Goal: Information Seeking & Learning: Check status

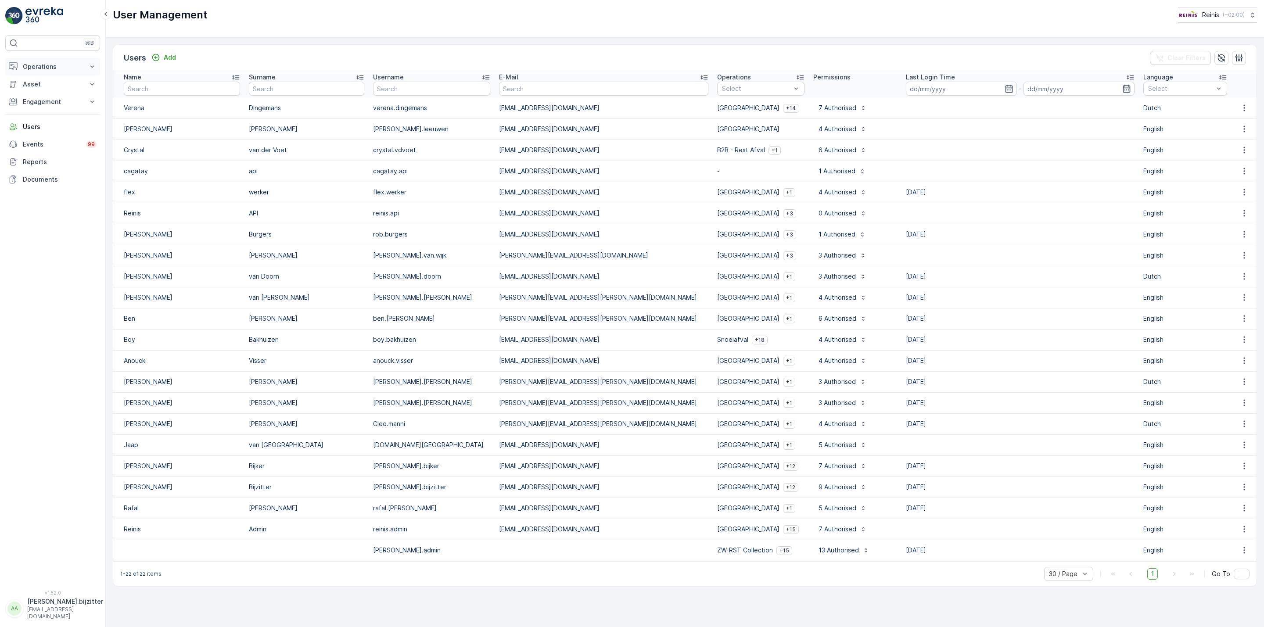
click at [29, 63] on p "Operations" at bounding box center [53, 66] width 60 height 9
click at [60, 108] on p "Routes & Tasks" at bounding box center [44, 106] width 45 height 9
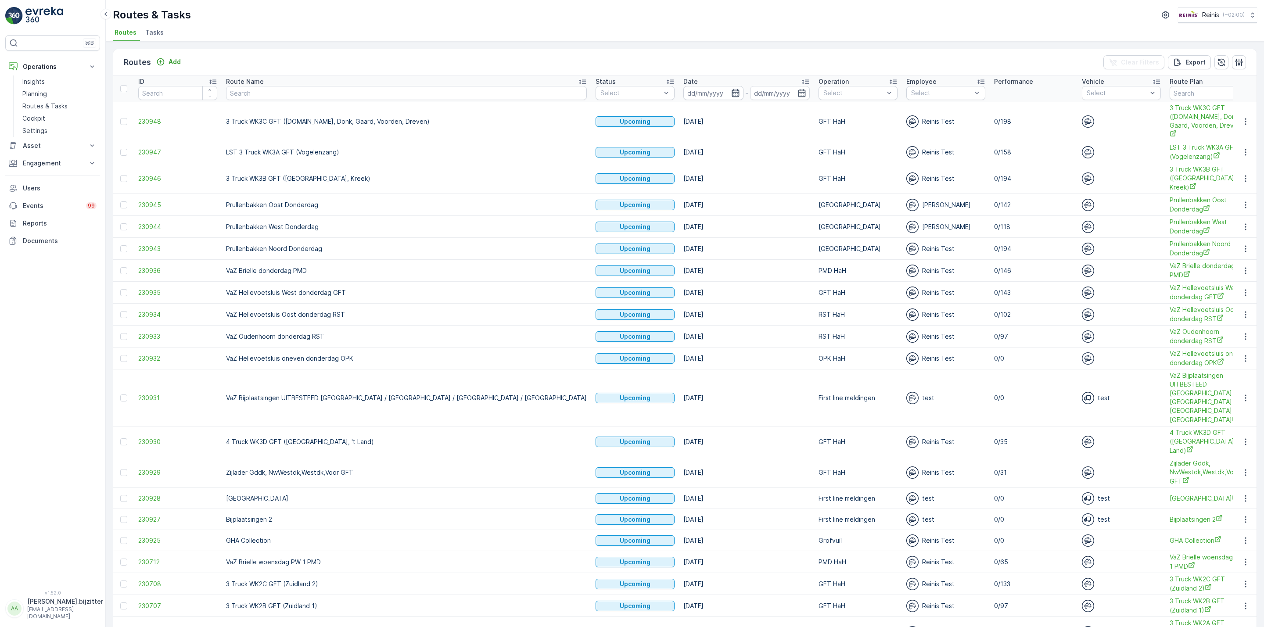
click at [731, 91] on icon "button" at bounding box center [734, 93] width 7 height 8
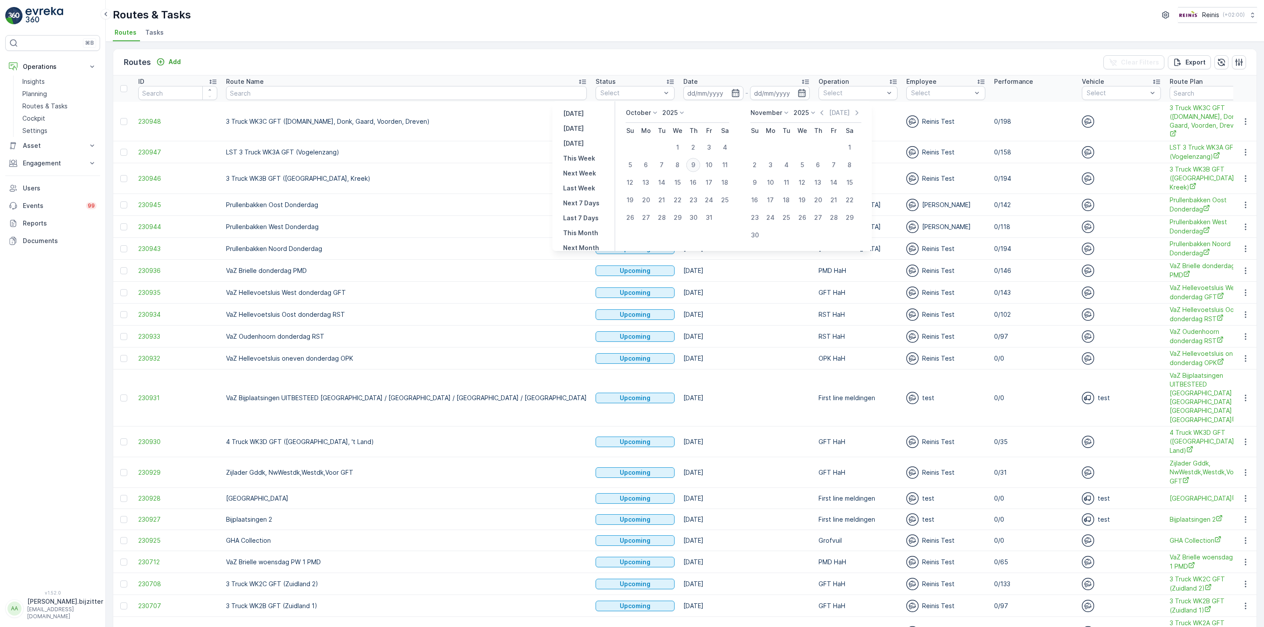
click at [691, 165] on div "9" at bounding box center [693, 165] width 14 height 14
type input "[DATE]"
click at [691, 165] on div "9" at bounding box center [693, 165] width 14 height 14
type input "[DATE]"
click at [691, 165] on div "9" at bounding box center [693, 165] width 14 height 14
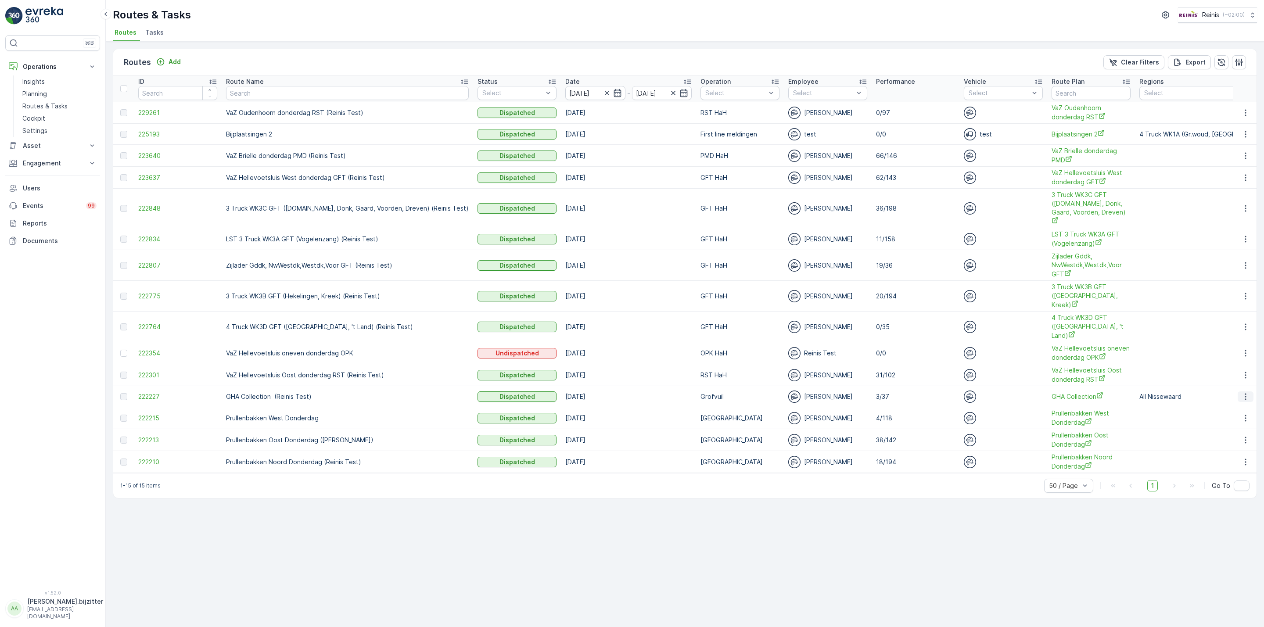
click at [1242, 392] on icon "button" at bounding box center [1245, 396] width 9 height 9
click at [1239, 386] on span "See More Details" at bounding box center [1224, 385] width 51 height 9
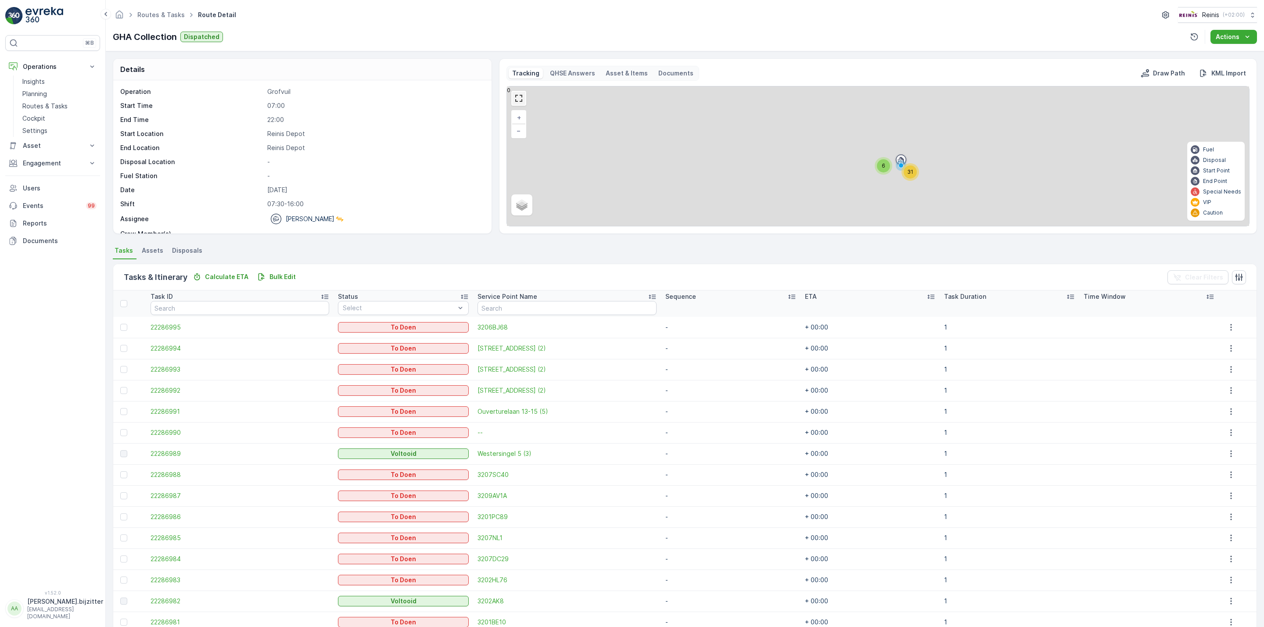
click at [513, 95] on link at bounding box center [518, 98] width 13 height 13
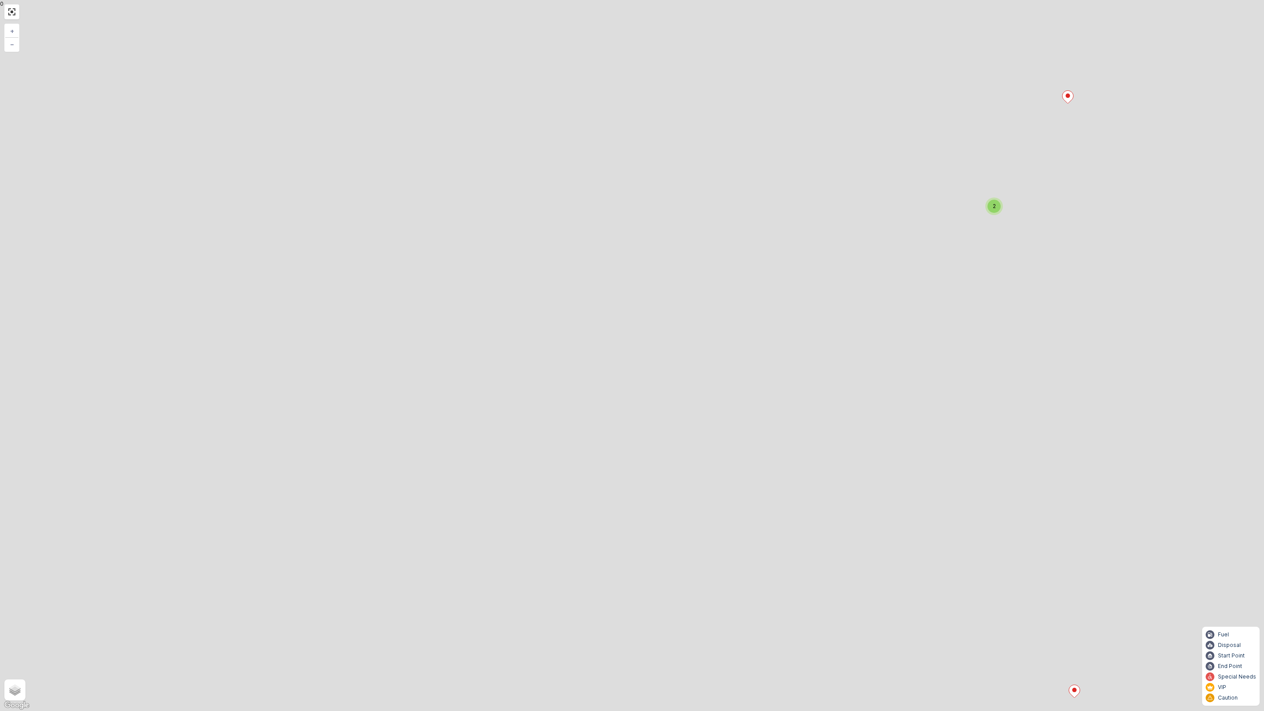
drag, startPoint x: 787, startPoint y: 399, endPoint x: 547, endPoint y: 342, distance: 247.1
click at [547, 342] on div "2 2 2 2 3 2 2 2 + − Satellite Roadmap Terrain Hybrid Leaflet Keyboard shortcuts…" at bounding box center [632, 355] width 1264 height 711
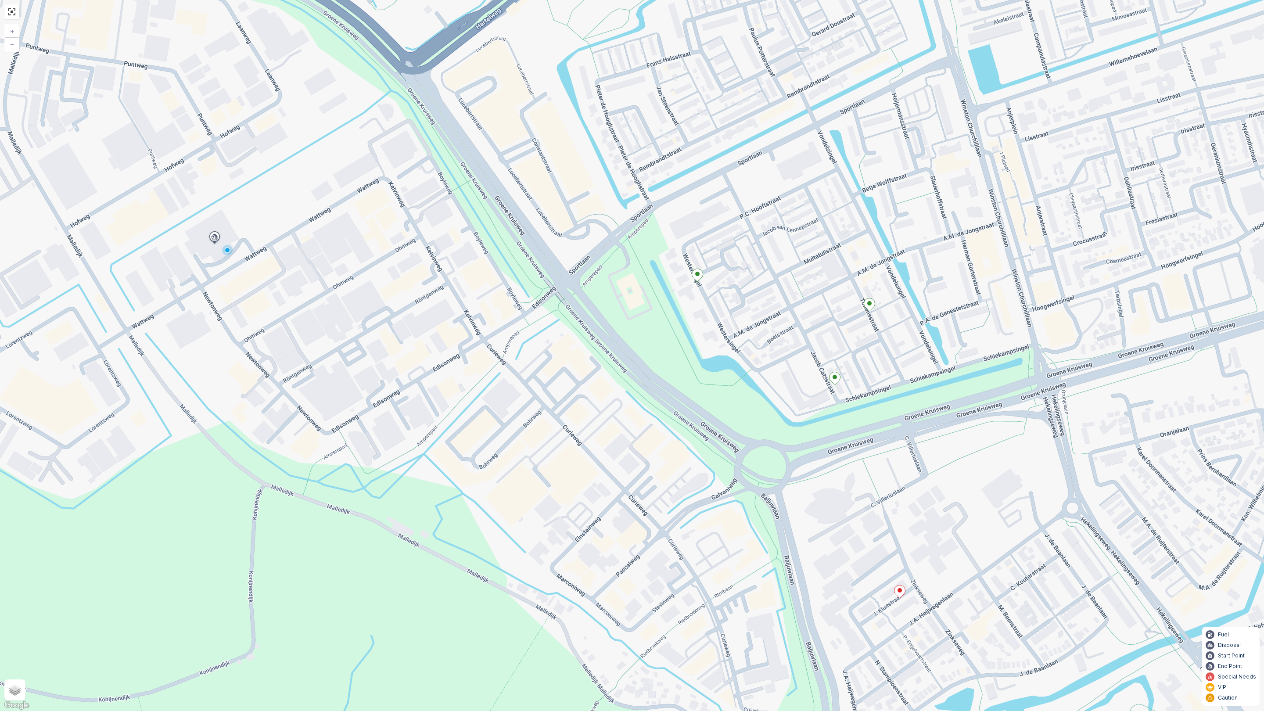
click at [696, 271] on icon at bounding box center [697, 275] width 11 height 13
click at [832, 291] on div "2 22286989 Status Voltooid Service Point Name Westersingel 5 (3) Sequence - ETA…" at bounding box center [632, 355] width 1264 height 711
click at [868, 307] on icon at bounding box center [869, 304] width 11 height 13
click at [832, 379] on icon at bounding box center [834, 378] width 11 height 13
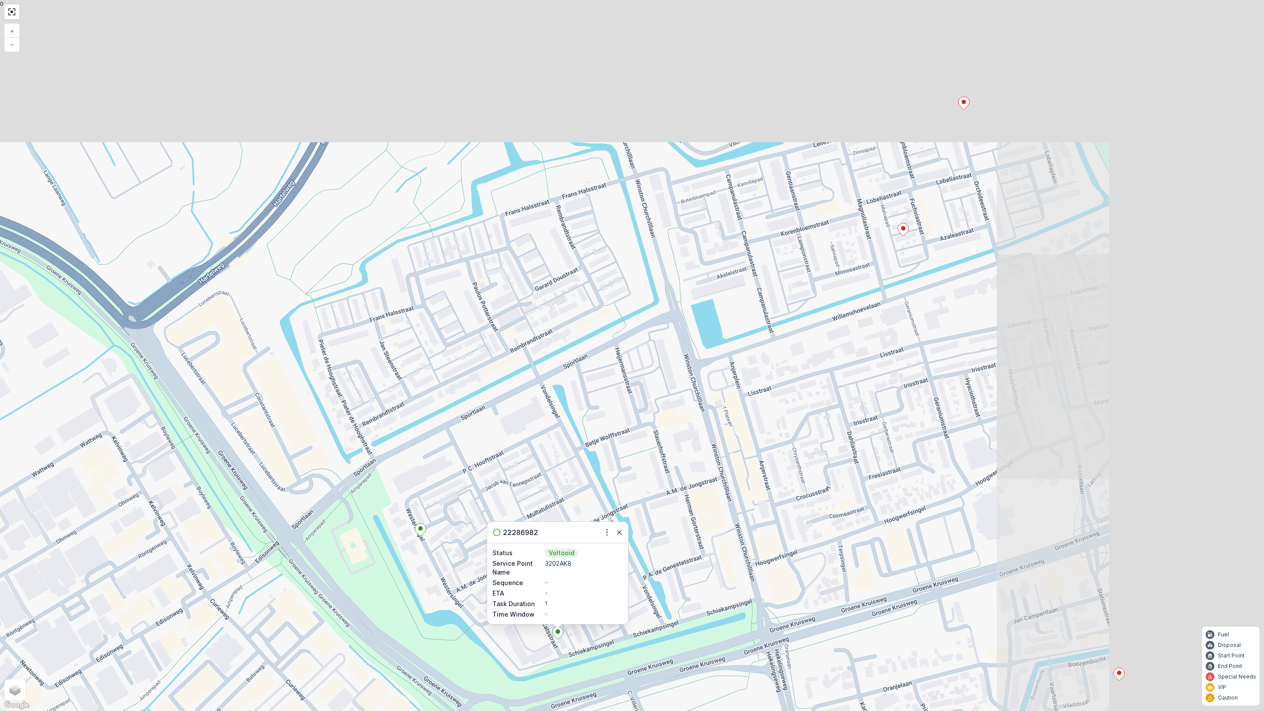
drag, startPoint x: 806, startPoint y: 149, endPoint x: 542, endPoint y: 389, distance: 356.5
click at [542, 389] on div "2 22286982 Status Voltooid Service Point Name 3202AK8 Sequence - ETA - Task Dur…" at bounding box center [632, 355] width 1264 height 711
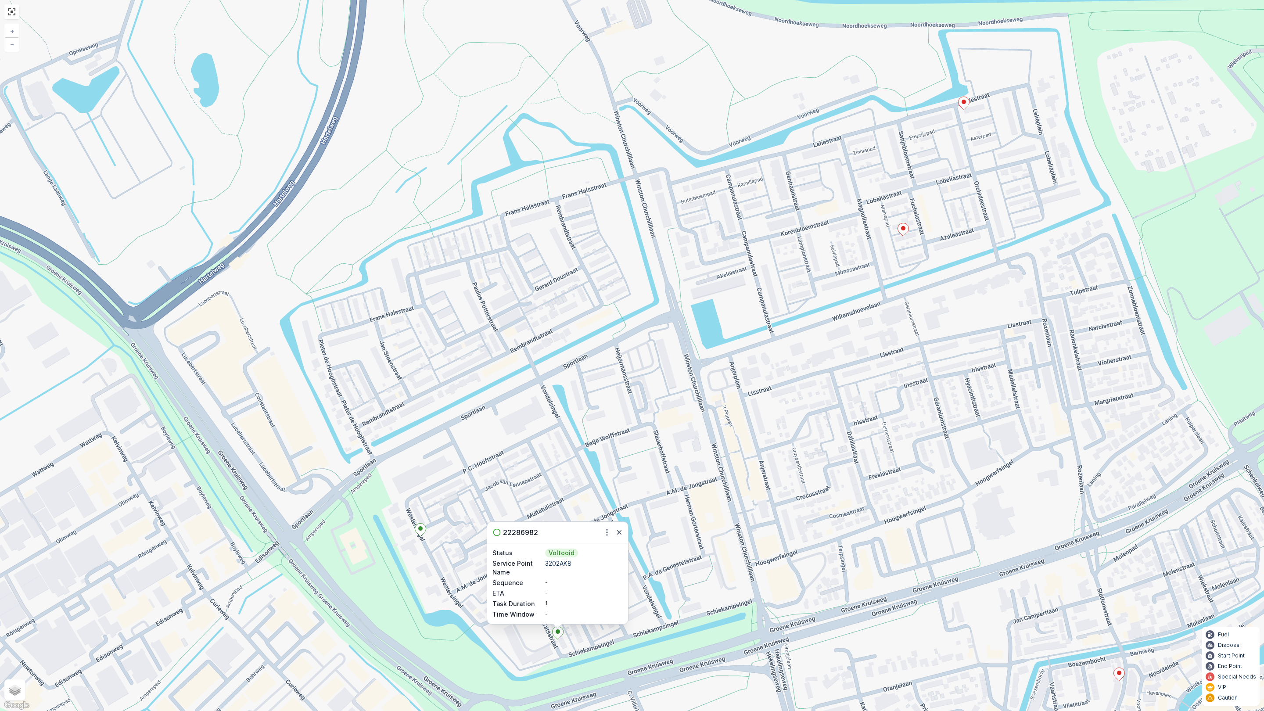
click at [420, 530] on ellipse at bounding box center [420, 528] width 4 height 4
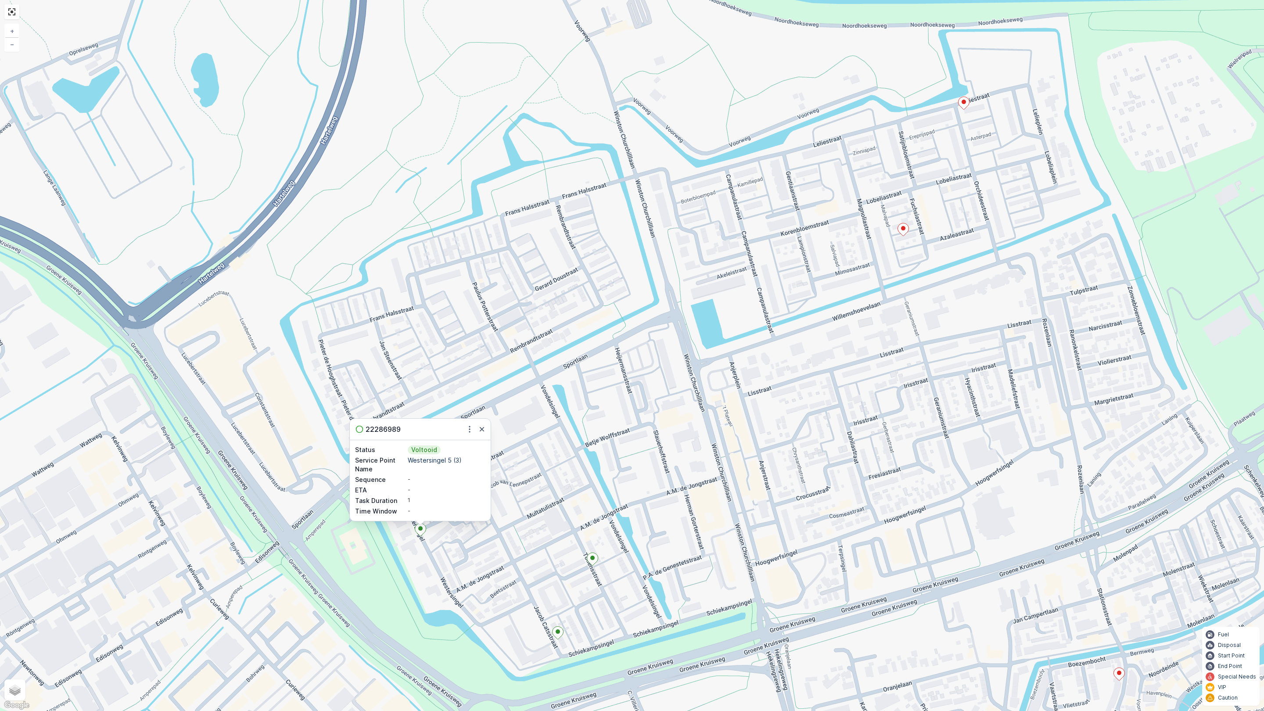
click at [554, 626] on icon at bounding box center [557, 632] width 11 height 13
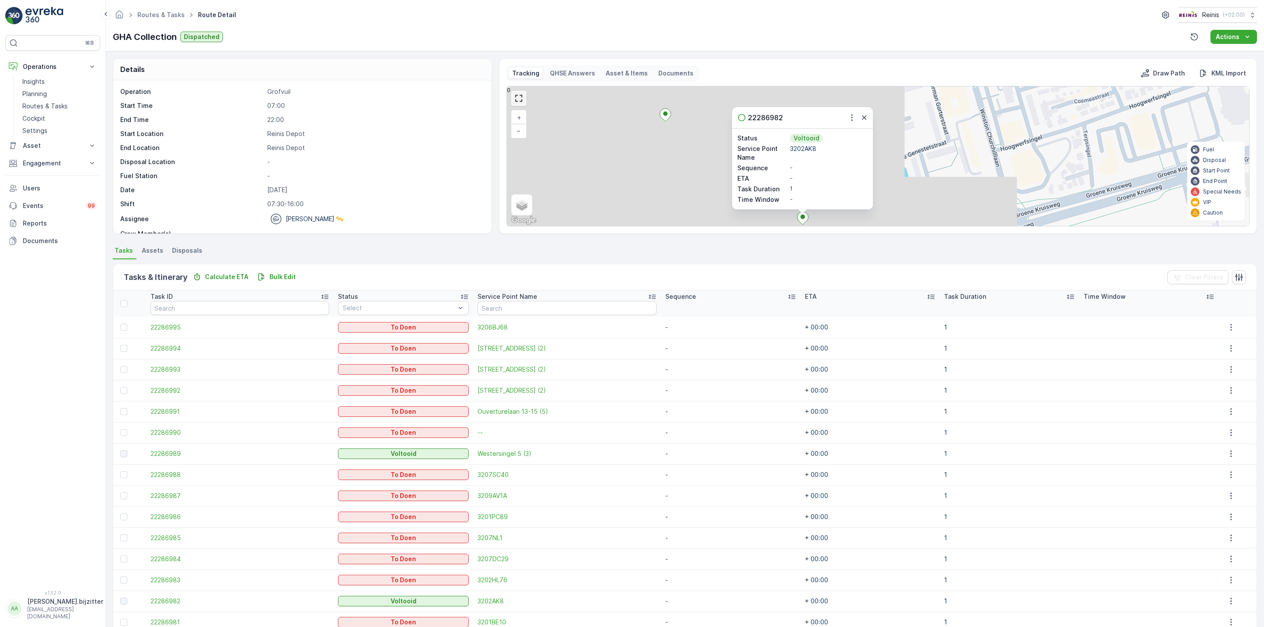
click at [520, 95] on link at bounding box center [518, 98] width 13 height 13
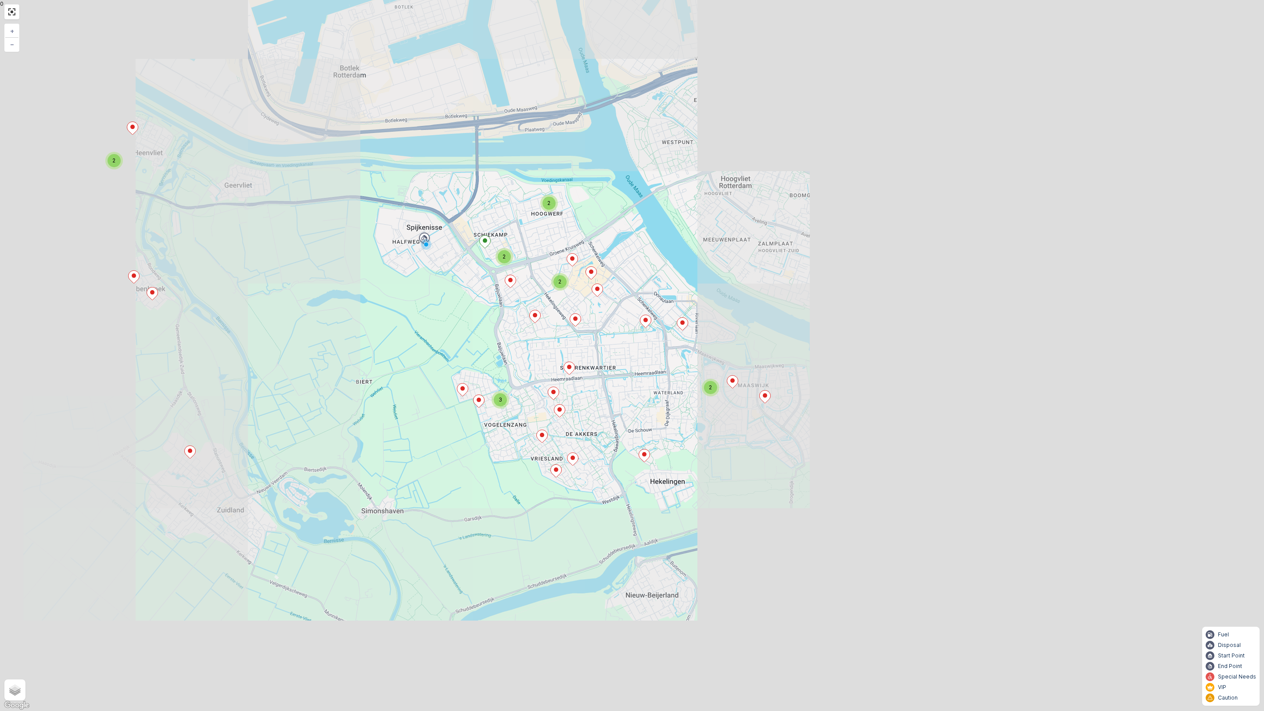
drag, startPoint x: 391, startPoint y: 232, endPoint x: 662, endPoint y: 316, distance: 283.4
click at [662, 317] on div "2 2 2 2 3 2 22286982 Status Voltooid Service Point Name 3202AK8 Sequence - ETA …" at bounding box center [632, 355] width 1264 height 711
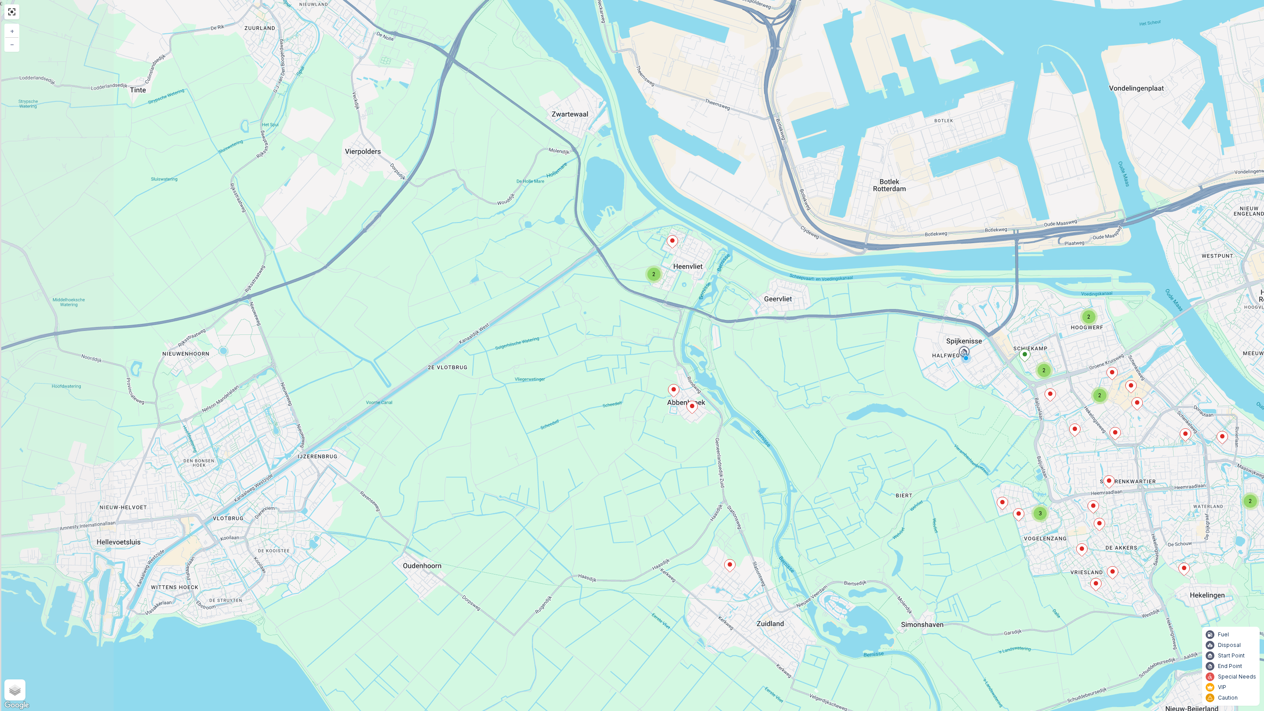
drag, startPoint x: 470, startPoint y: 270, endPoint x: 735, endPoint y: 296, distance: 266.2
click at [735, 296] on div "2 2 2 2 3 2 + − Satellite Roadmap Terrain Hybrid Leaflet Keyboard shortcuts Map…" at bounding box center [632, 355] width 1264 height 711
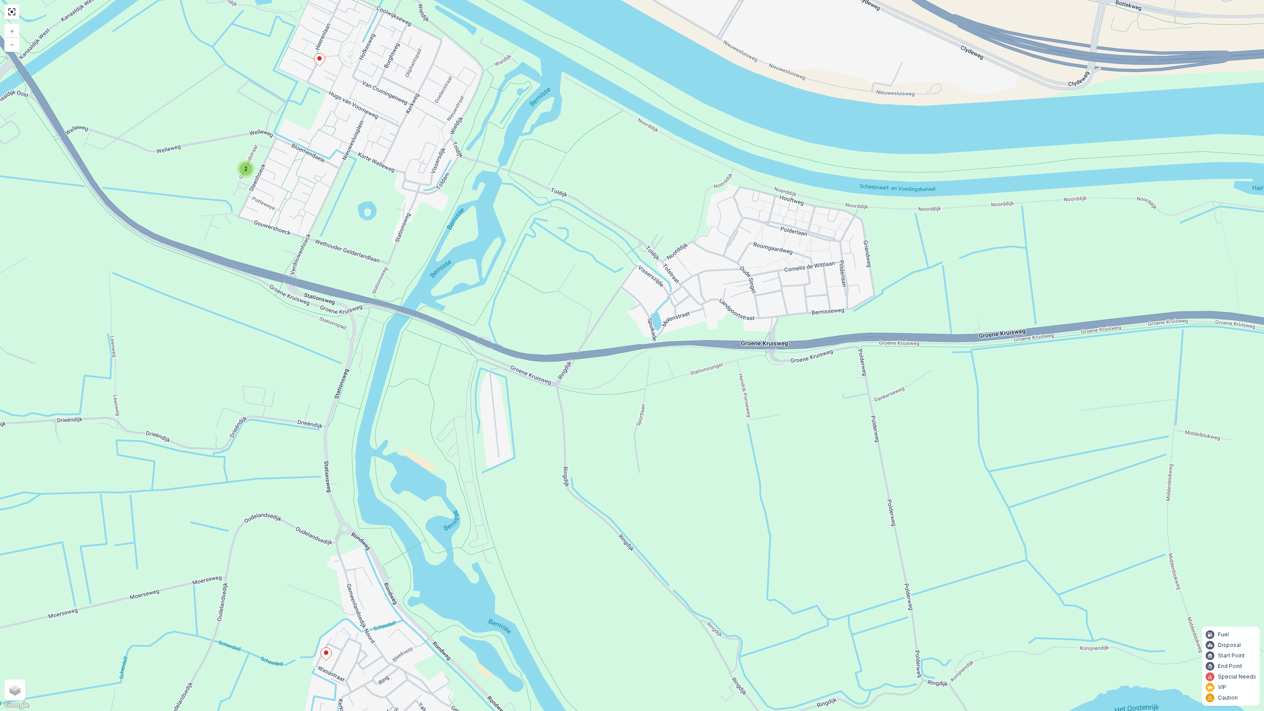
drag, startPoint x: 912, startPoint y: 333, endPoint x: 881, endPoint y: 349, distance: 35.1
click at [881, 349] on div "2 2 + − Satellite Roadmap Terrain Hybrid Leaflet Keyboard shortcuts Map Data Ma…" at bounding box center [632, 355] width 1264 height 711
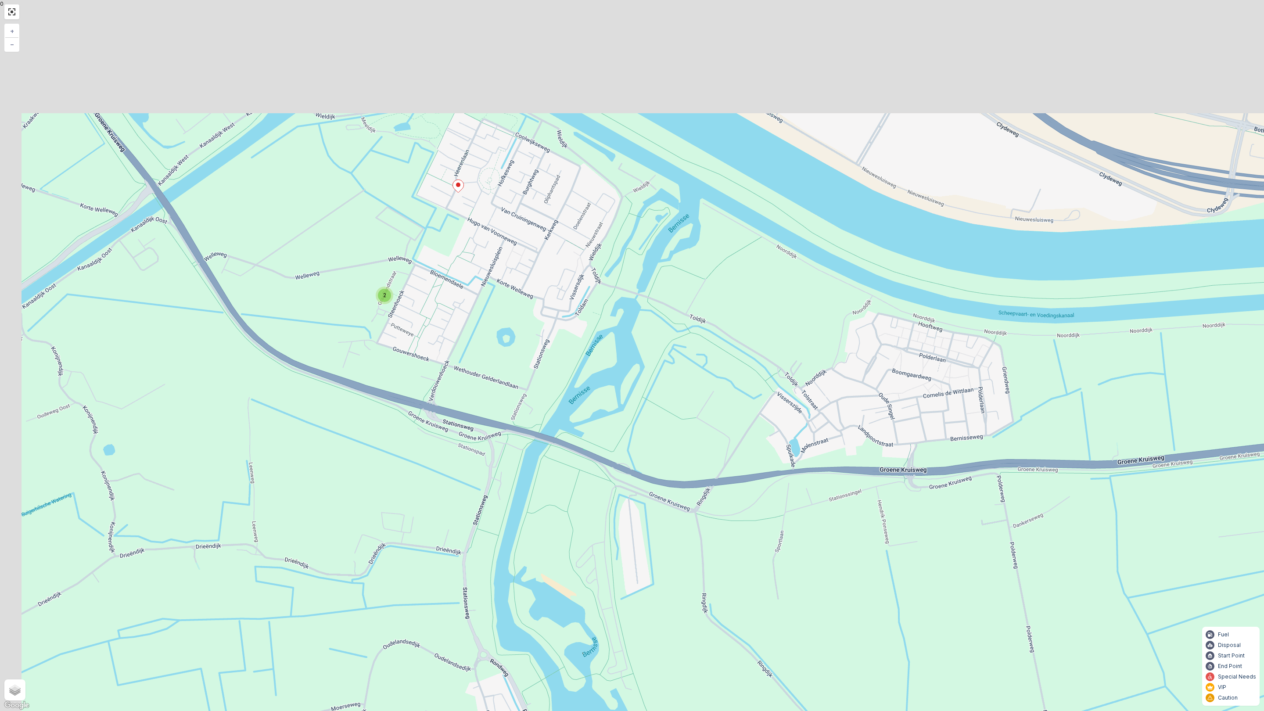
drag, startPoint x: 540, startPoint y: 249, endPoint x: 833, endPoint y: 437, distance: 348.4
click at [833, 437] on div "2 2 + − Satellite Roadmap Terrain Hybrid Leaflet Keyboard shortcuts Map Data Ma…" at bounding box center [632, 355] width 1264 height 711
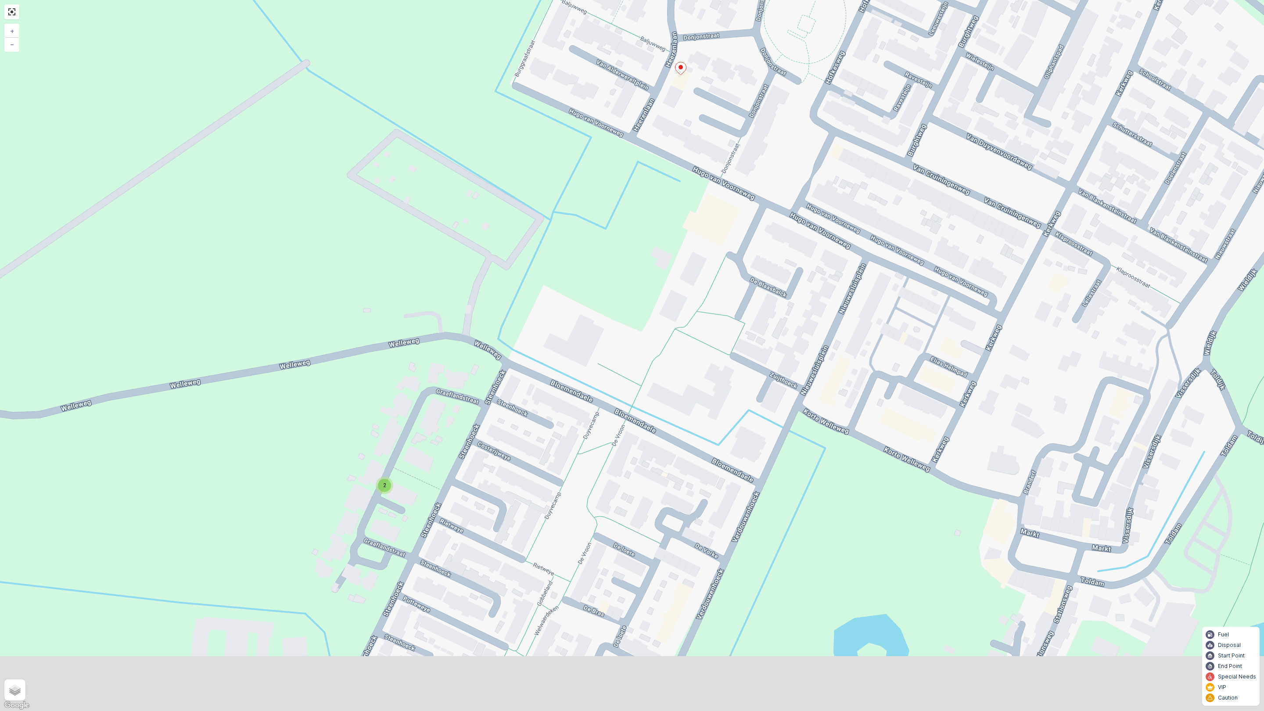
drag, startPoint x: 496, startPoint y: 466, endPoint x: 523, endPoint y: 444, distance: 34.3
click at [523, 444] on div "2 + − Satellite Roadmap Terrain Hybrid Leaflet Keyboard shortcuts Map Data Map …" at bounding box center [632, 355] width 1264 height 711
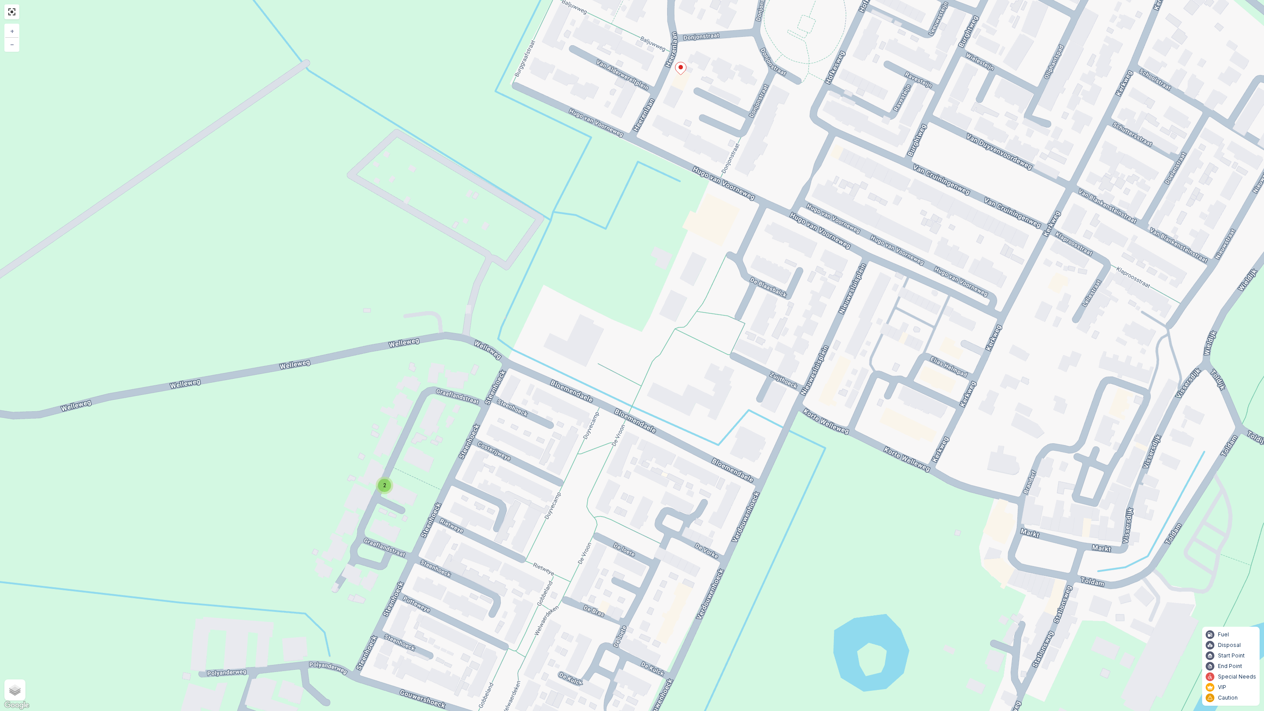
click at [387, 484] on div "2" at bounding box center [384, 485] width 13 height 13
click at [399, 480] on ellipse at bounding box center [399, 482] width 4 height 4
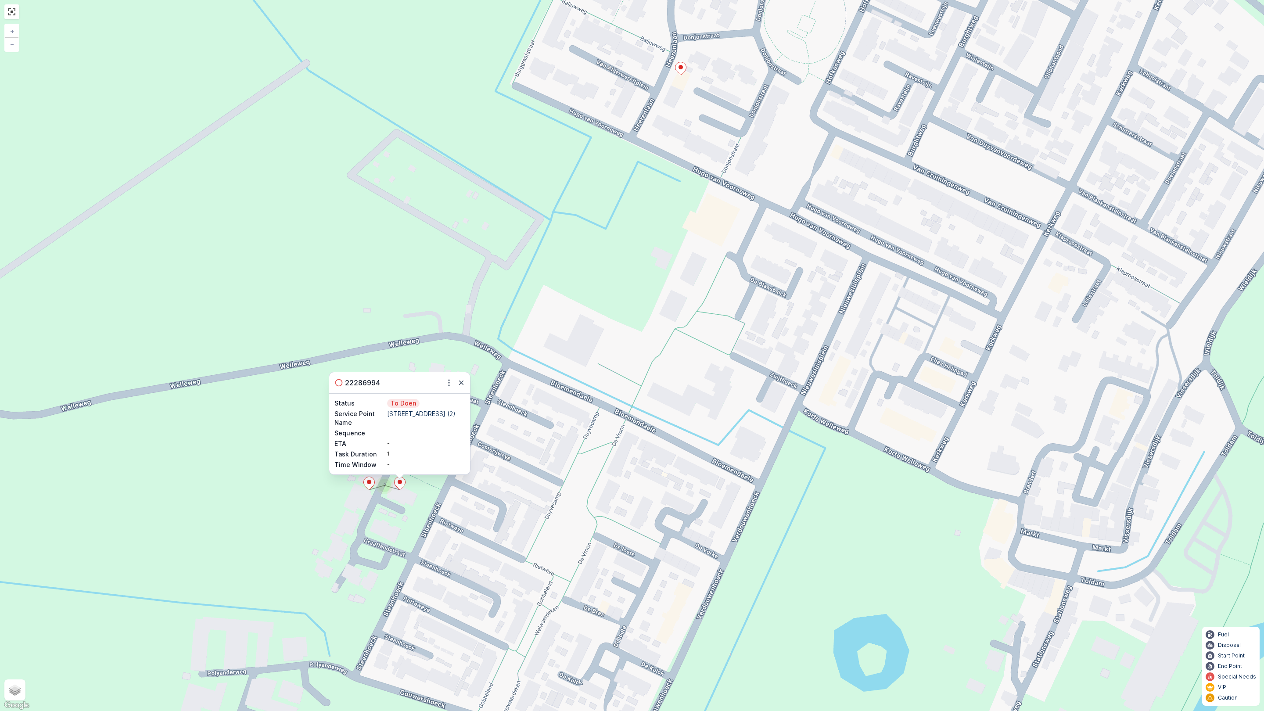
click at [369, 481] on ellipse at bounding box center [369, 482] width 4 height 4
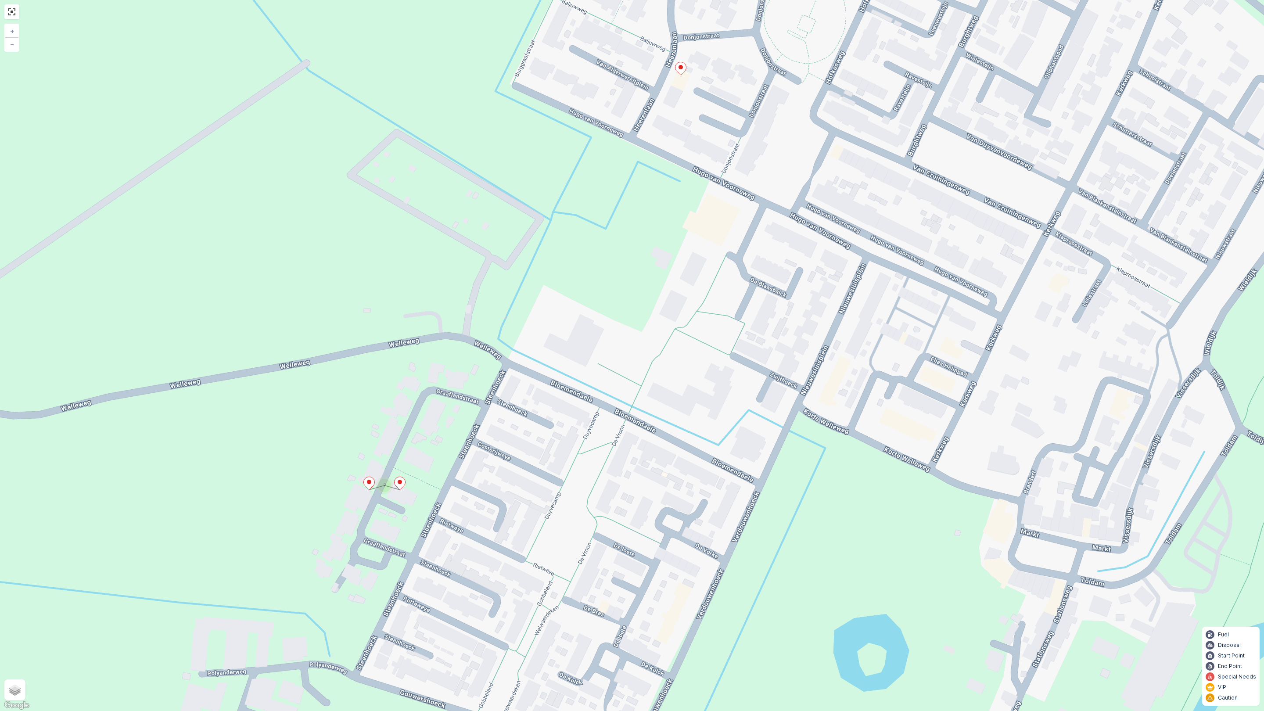
click at [369, 481] on ellipse at bounding box center [369, 482] width 4 height 4
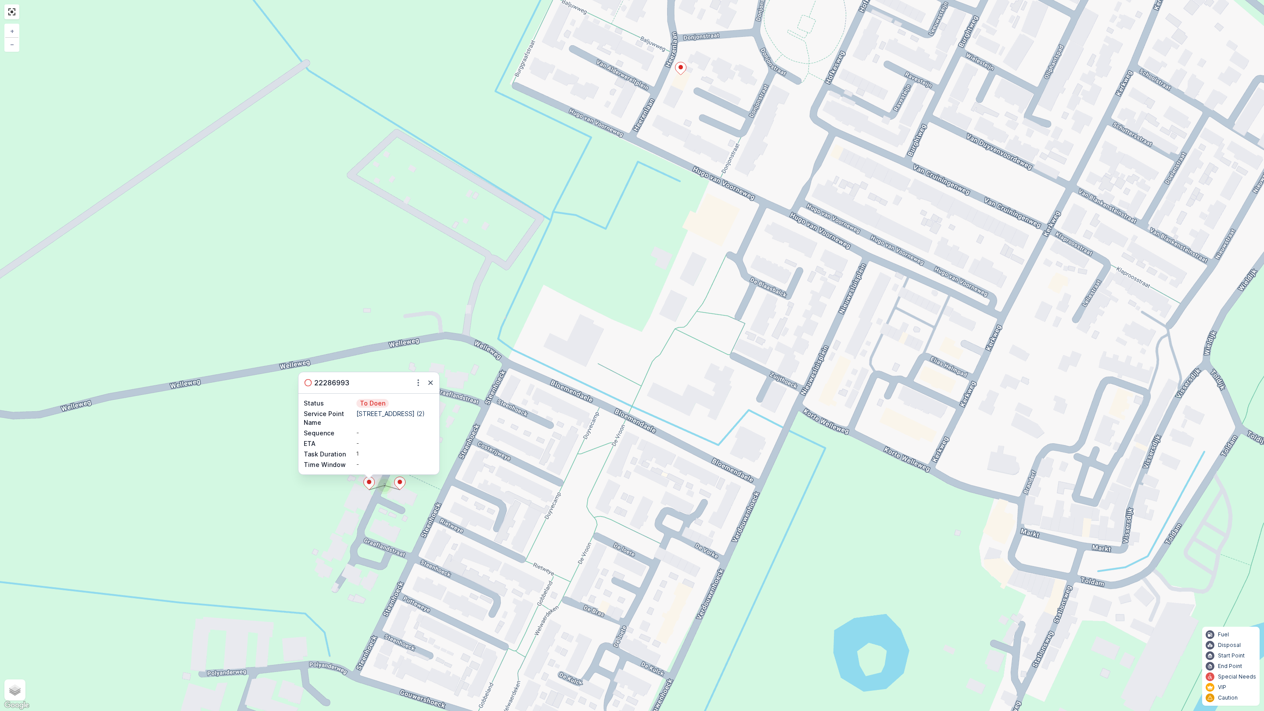
click at [526, 495] on div "2 22286993 Status To Doen Service Point Name [STREET_ADDRESS] (2) Sequence - ET…" at bounding box center [632, 355] width 1264 height 711
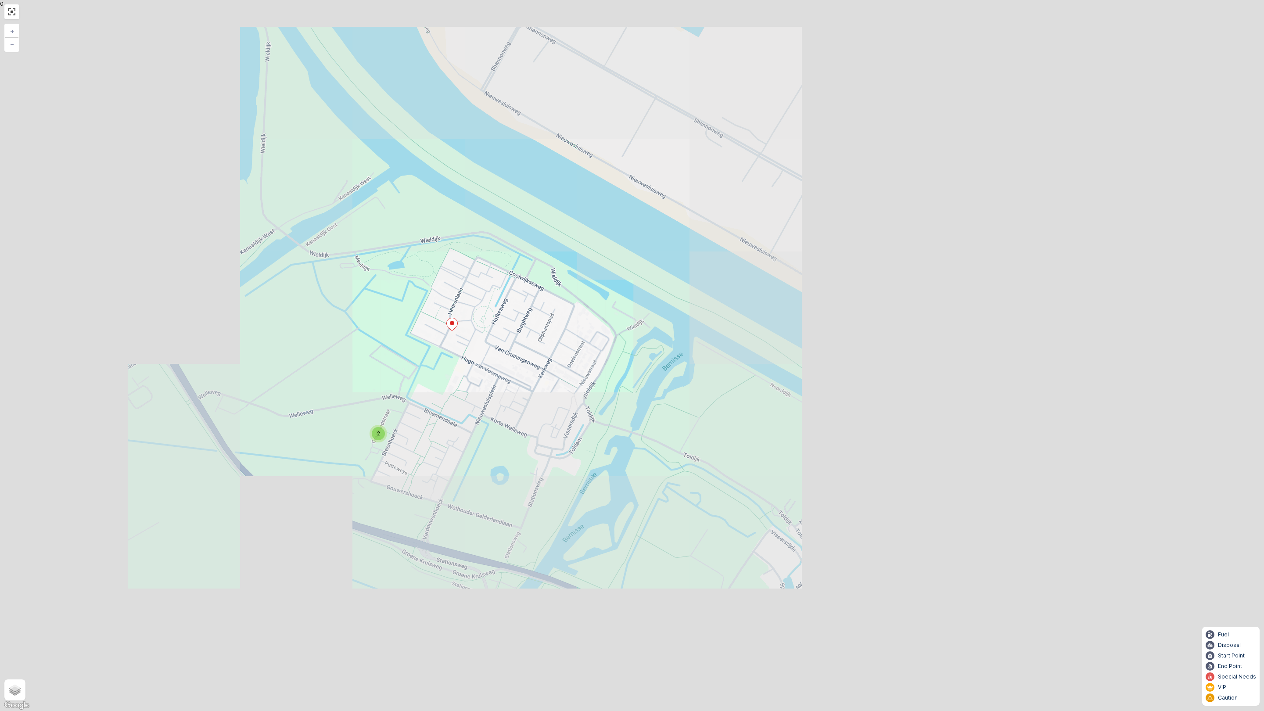
drag, startPoint x: 681, startPoint y: 528, endPoint x: 484, endPoint y: 444, distance: 213.7
click at [484, 444] on div "2 2 + − Satellite Roadmap Terrain Hybrid Leaflet Keyboard shortcuts Map Data Ma…" at bounding box center [632, 355] width 1264 height 711
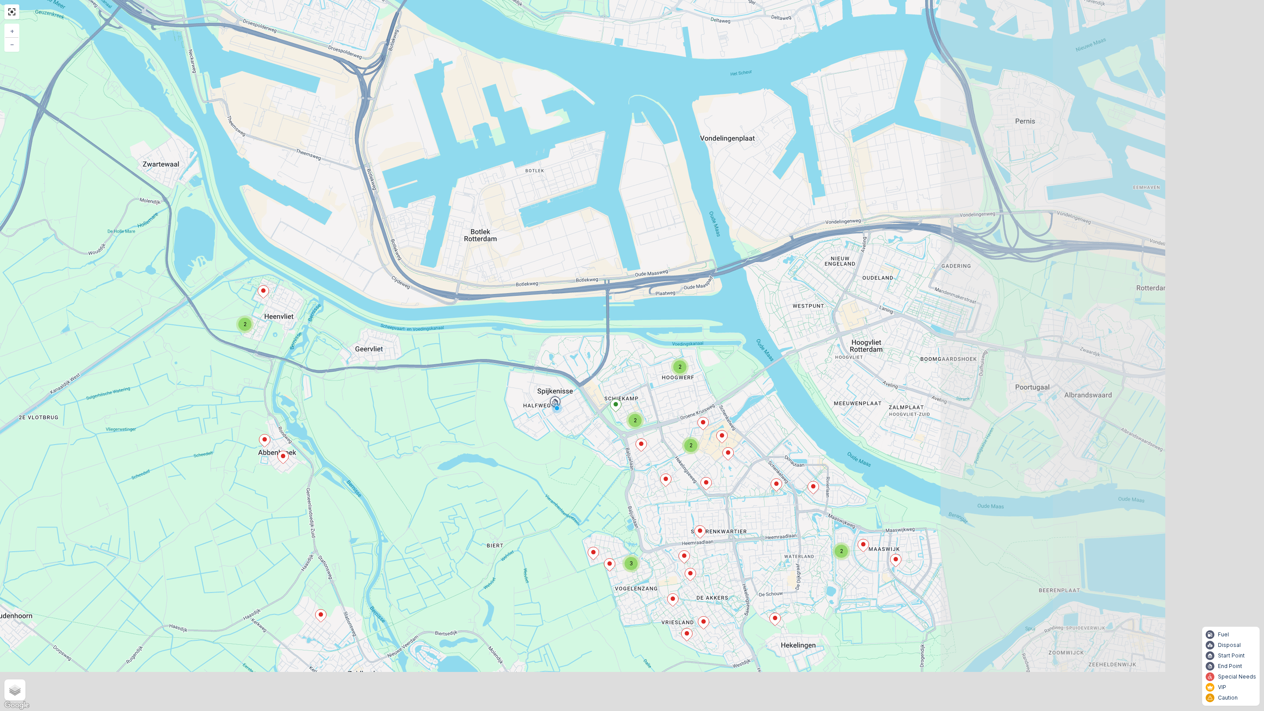
drag, startPoint x: 811, startPoint y: 546, endPoint x: 426, endPoint y: 394, distance: 413.5
click at [424, 394] on div "2 2 2 2 3 2 + − Satellite Roadmap Terrain Hybrid Leaflet Keyboard shortcuts Map…" at bounding box center [632, 355] width 1264 height 711
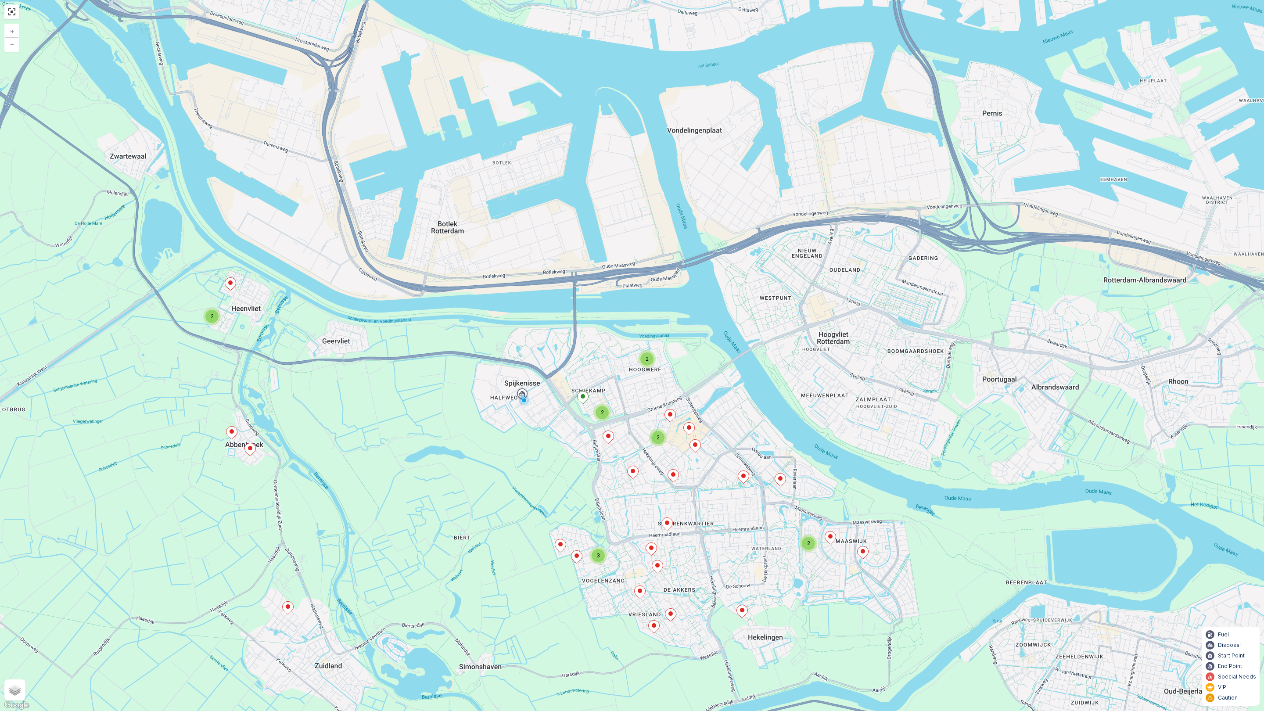
drag, startPoint x: 600, startPoint y: 507, endPoint x: 599, endPoint y: 472, distance: 35.1
click at [599, 472] on div "2 2 2 2 3 2 + − Satellite Roadmap Terrain Hybrid Leaflet Keyboard shortcuts Map…" at bounding box center [632, 355] width 1264 height 711
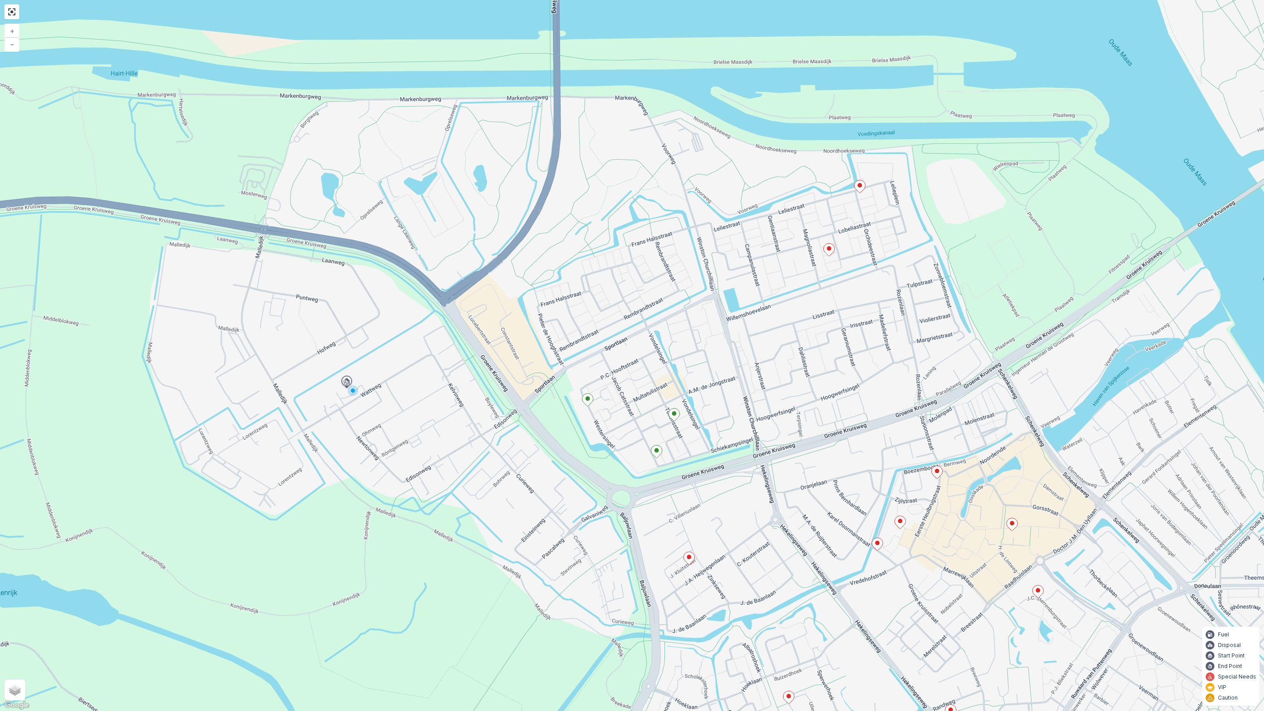
click at [673, 417] on icon at bounding box center [674, 414] width 11 height 13
click at [590, 400] on icon at bounding box center [587, 400] width 11 height 13
click at [636, 299] on icon "button" at bounding box center [636, 299] width 1 height 7
click at [637, 312] on span "See More Details" at bounding box center [629, 312] width 51 height 9
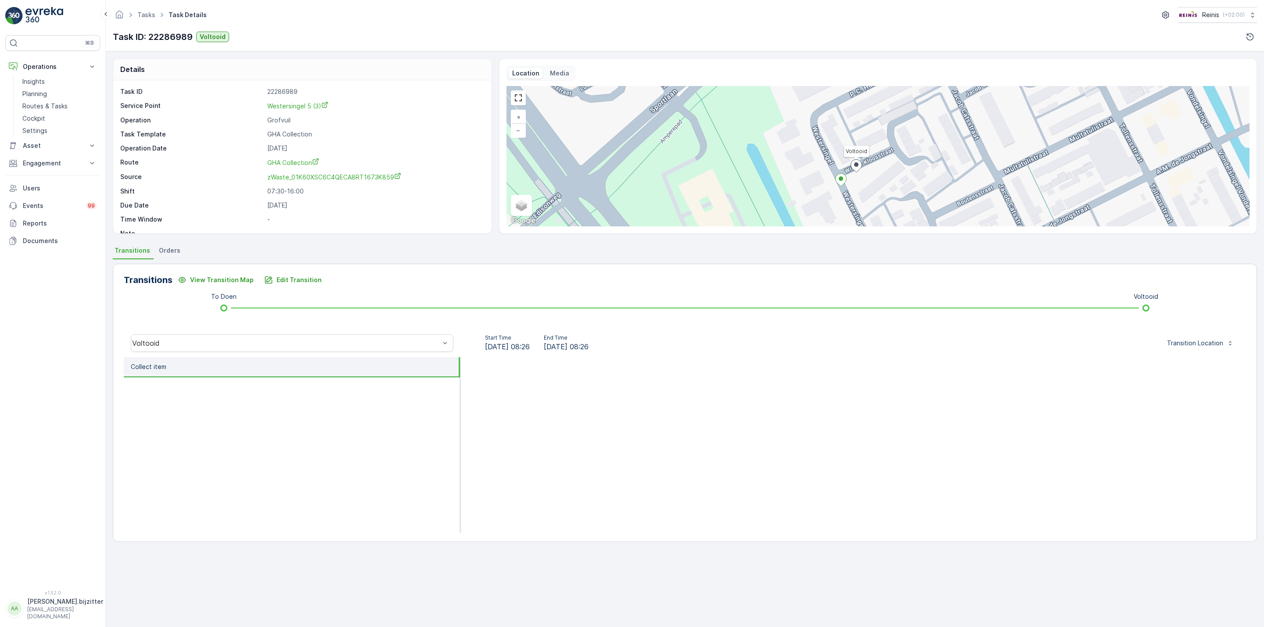
click at [857, 167] on ellipse at bounding box center [856, 164] width 4 height 4
click at [523, 101] on link at bounding box center [518, 97] width 13 height 13
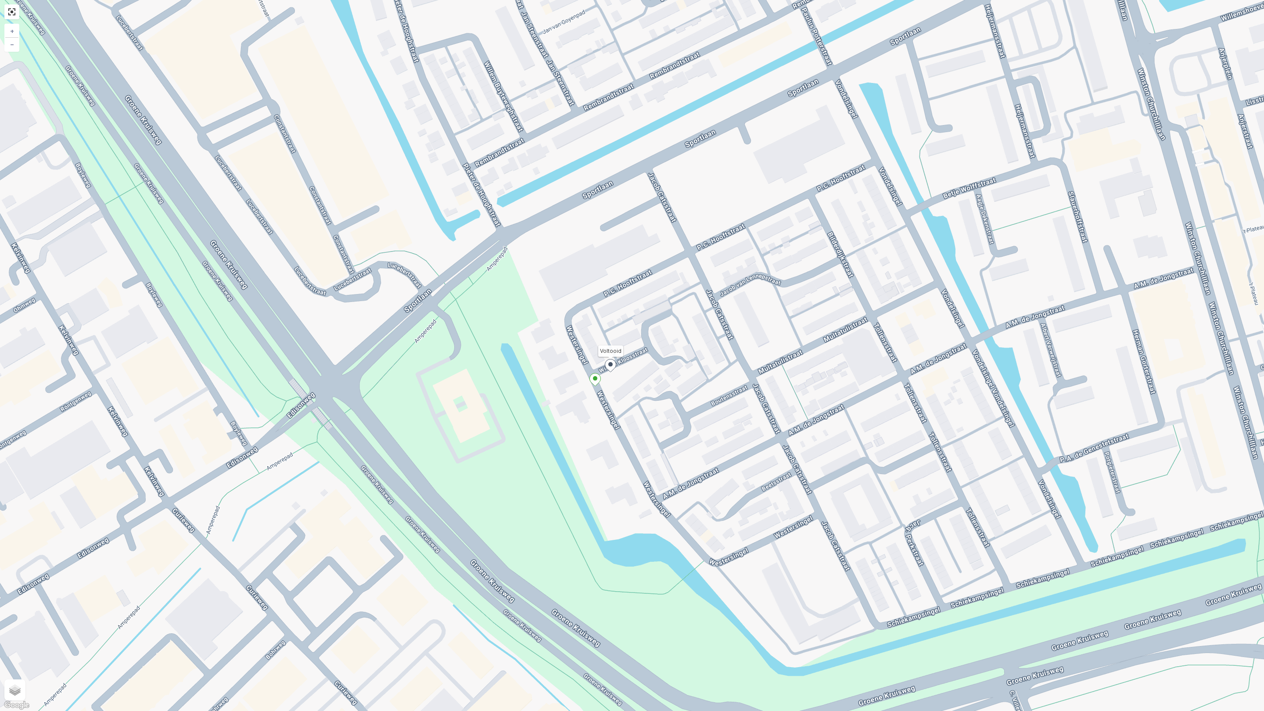
click at [609, 366] on icon at bounding box center [610, 365] width 11 height 13
click at [594, 381] on icon at bounding box center [595, 379] width 11 height 13
click at [594, 380] on icon at bounding box center [595, 379] width 11 height 13
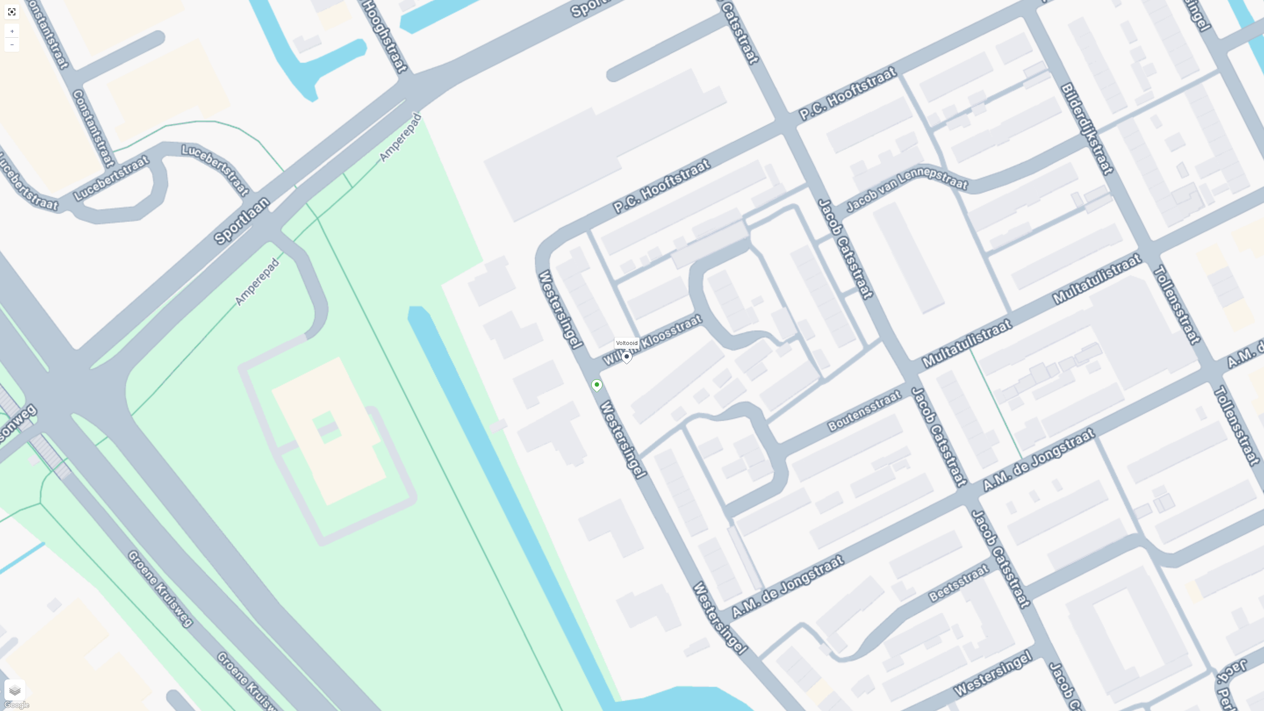
click at [594, 380] on icon at bounding box center [596, 385] width 11 height 13
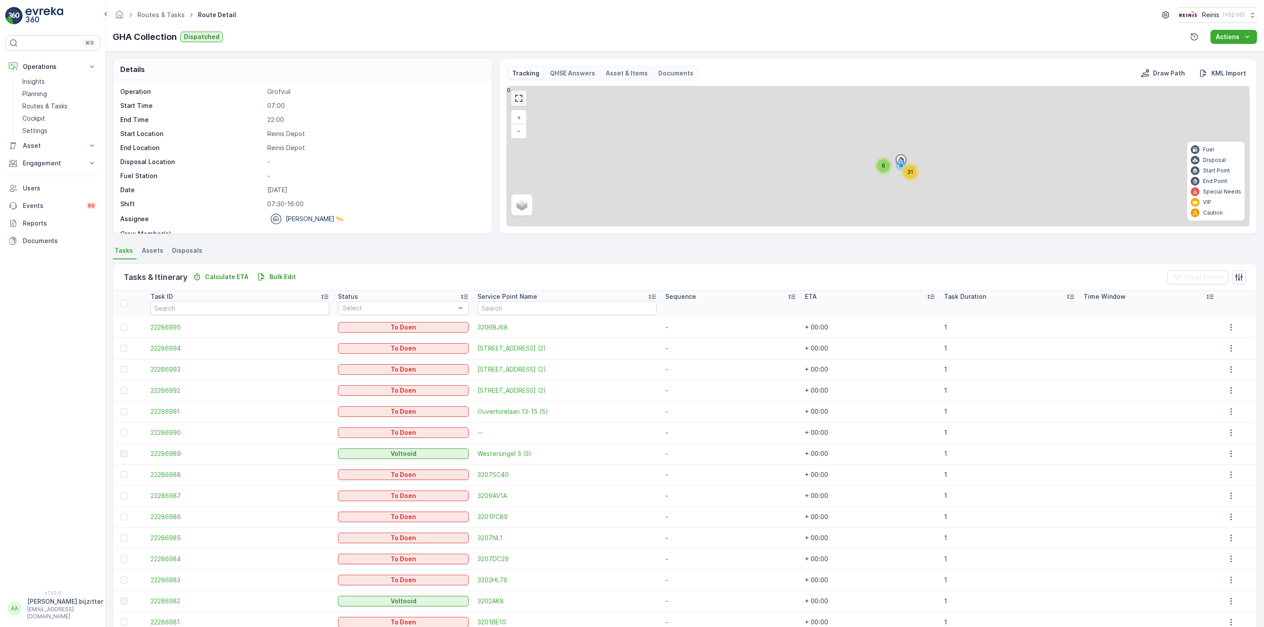
click at [517, 104] on link at bounding box center [518, 98] width 13 height 13
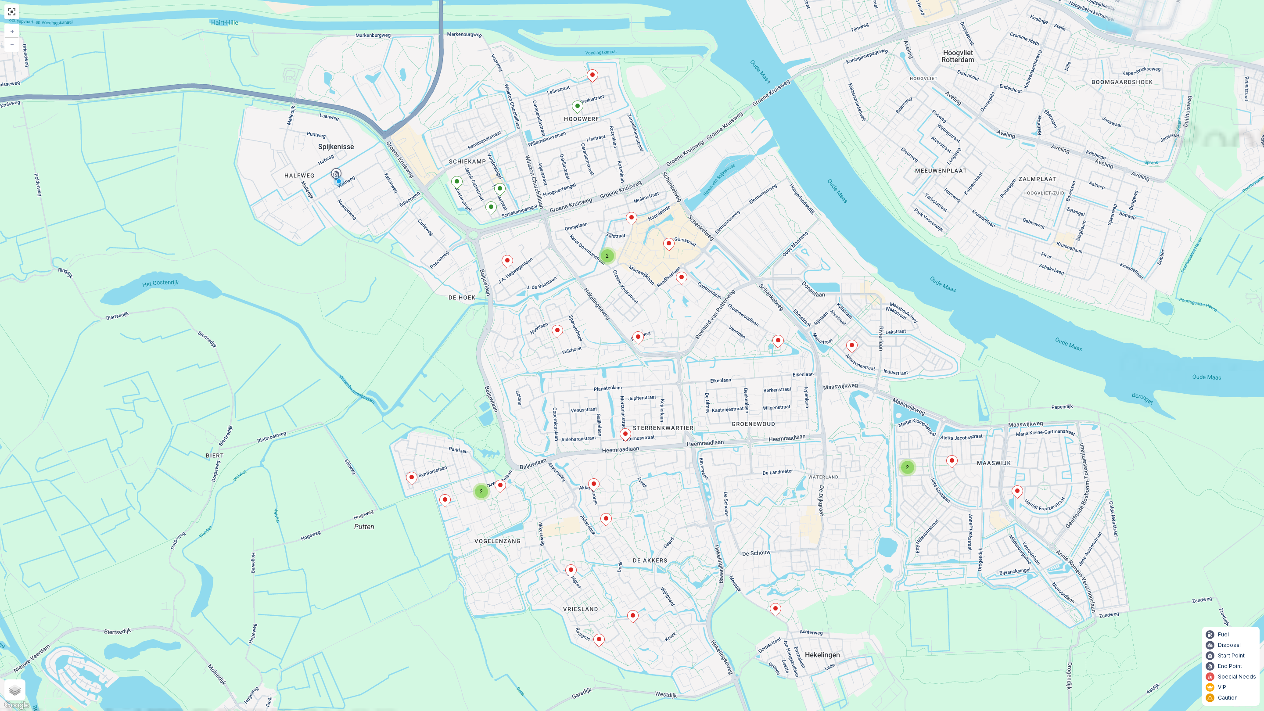
click at [778, 341] on ellipse at bounding box center [778, 340] width 4 height 4
drag, startPoint x: 765, startPoint y: 268, endPoint x: 807, endPoint y: 272, distance: 42.7
click at [807, 272] on div "Service Point Name 3201GD200" at bounding box center [777, 277] width 130 height 18
copy p "3201GD200"
click at [679, 444] on div "2 2 2 2 22286969 Status To Doen Service Point Name 3201GD200 Sequence - ETA - T…" at bounding box center [632, 355] width 1264 height 711
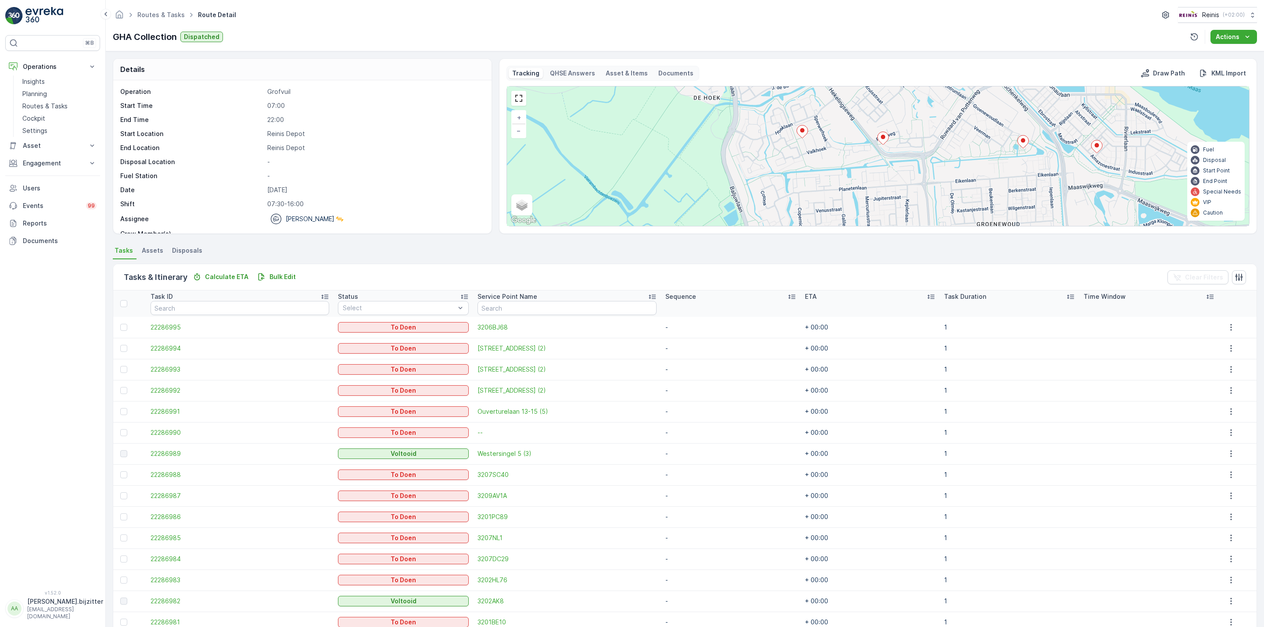
click at [1023, 142] on ellipse at bounding box center [1022, 140] width 4 height 4
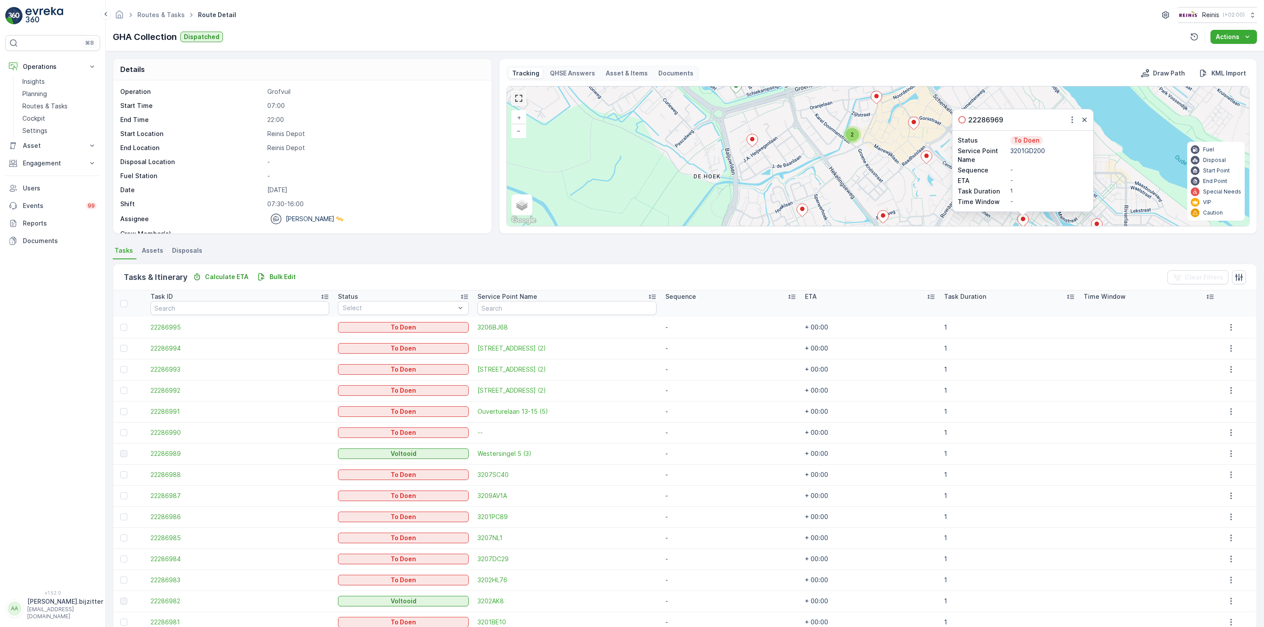
click at [516, 101] on link at bounding box center [518, 98] width 13 height 13
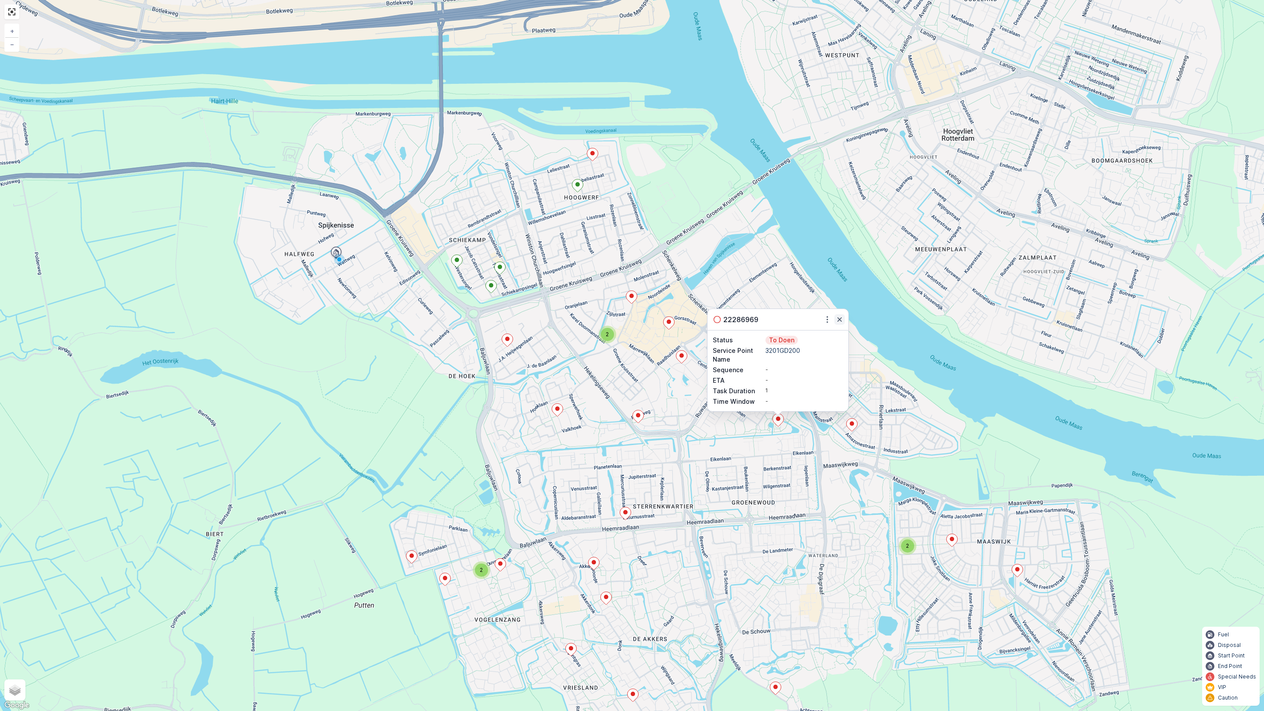
click at [841, 321] on icon "button" at bounding box center [839, 319] width 4 height 4
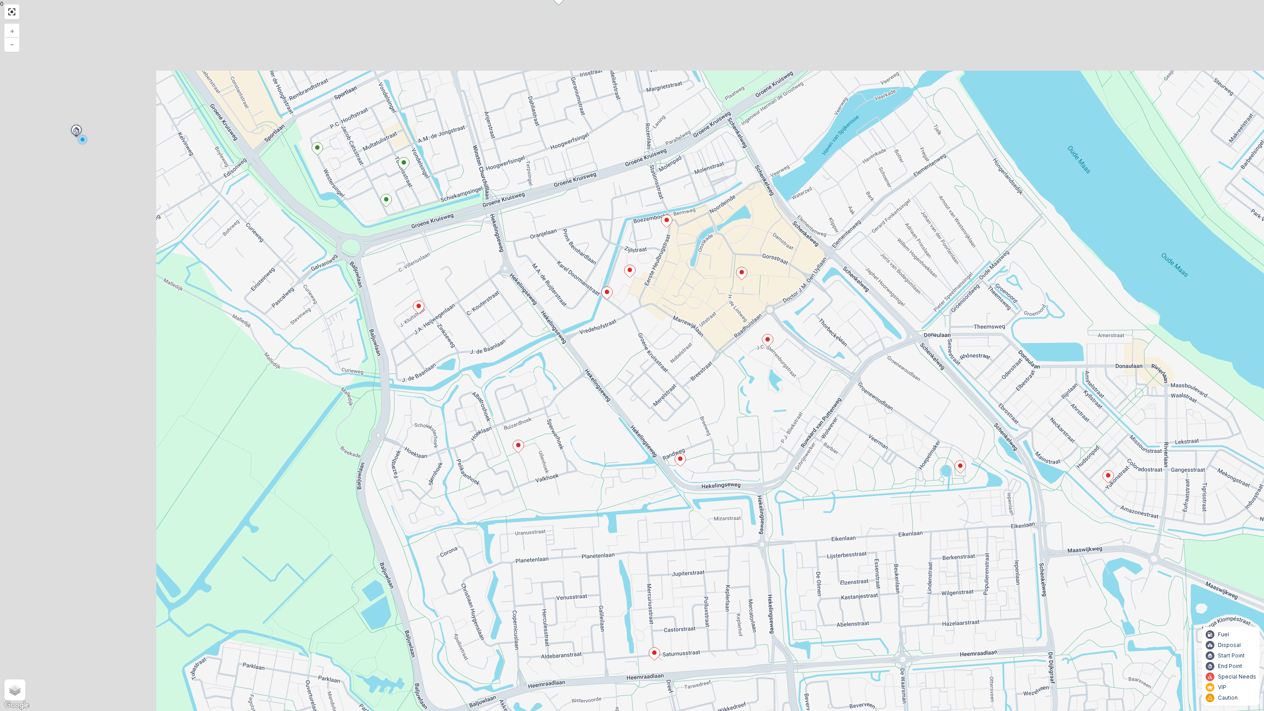
drag, startPoint x: 555, startPoint y: 310, endPoint x: 812, endPoint y: 407, distance: 274.4
click at [811, 405] on div "2 2 + − Satellite Roadmap Terrain Hybrid Leaflet Keyboard shortcuts Map Data Ma…" at bounding box center [632, 355] width 1264 height 711
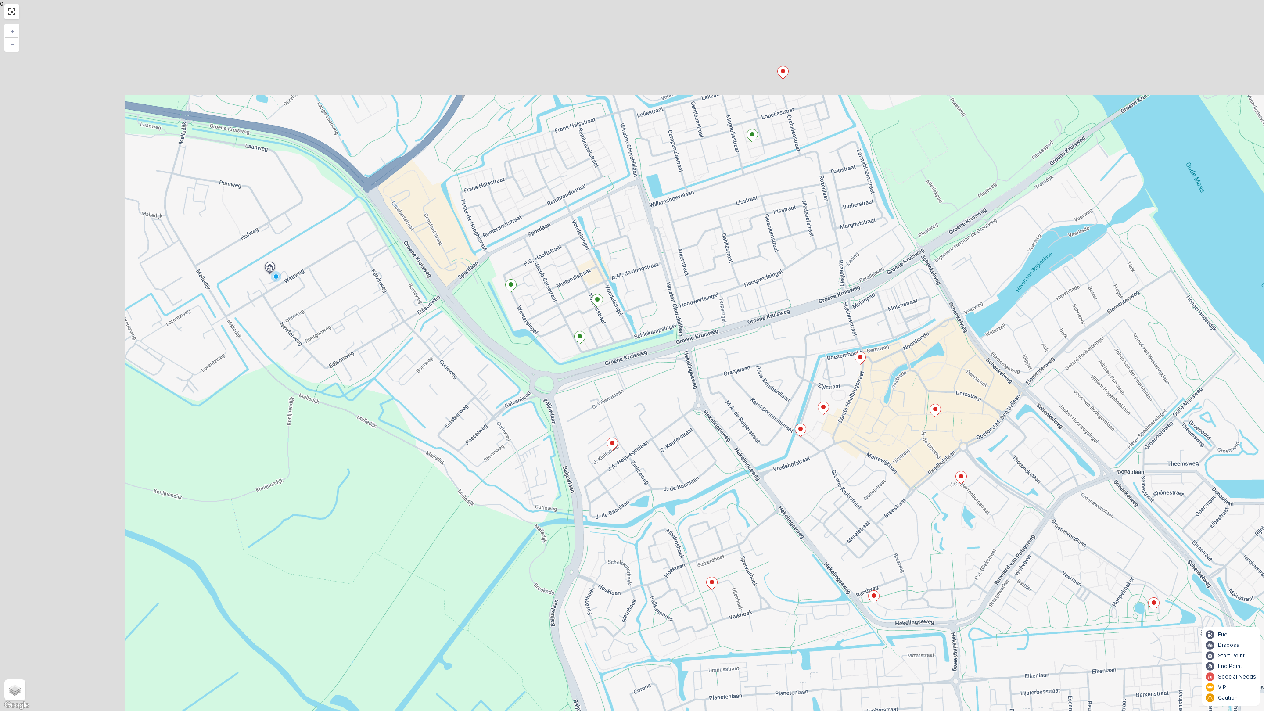
drag, startPoint x: 578, startPoint y: 319, endPoint x: 762, endPoint y: 447, distance: 224.7
click at [762, 447] on div "2 2 + − Satellite Roadmap Terrain Hybrid Leaflet Keyboard shortcuts Map Data Ma…" at bounding box center [632, 355] width 1264 height 711
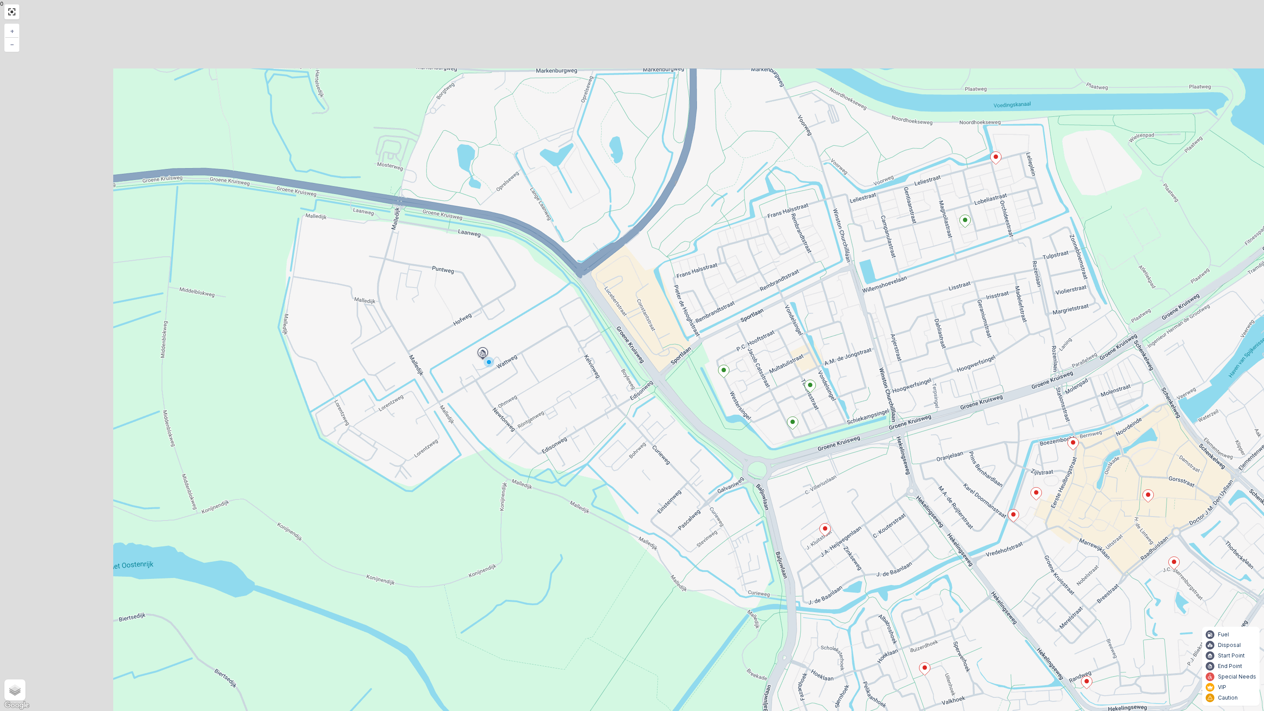
drag, startPoint x: 699, startPoint y: 379, endPoint x: 846, endPoint y: 436, distance: 157.3
click at [846, 436] on div "2 2 + − Satellite Roadmap Terrain Hybrid Leaflet Keyboard shortcuts Map Data Ma…" at bounding box center [632, 355] width 1264 height 711
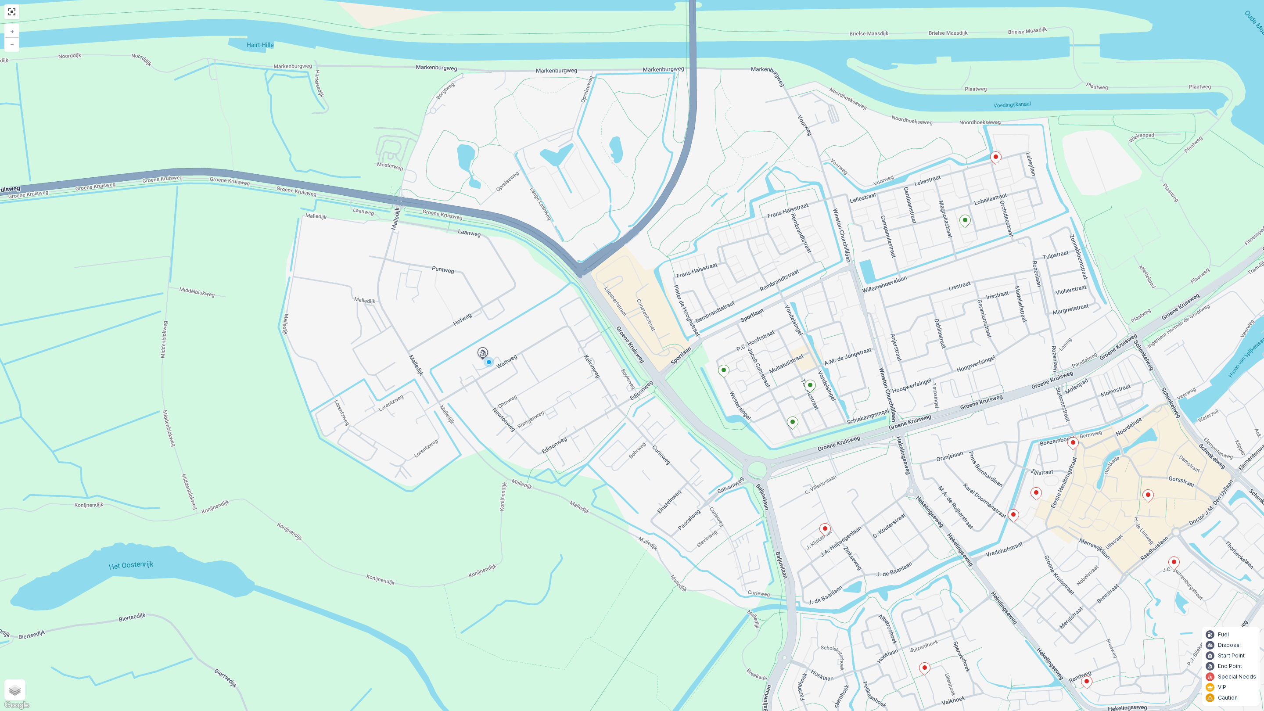
click at [724, 371] on ellipse at bounding box center [723, 370] width 4 height 4
click at [785, 266] on icon "button" at bounding box center [784, 270] width 9 height 9
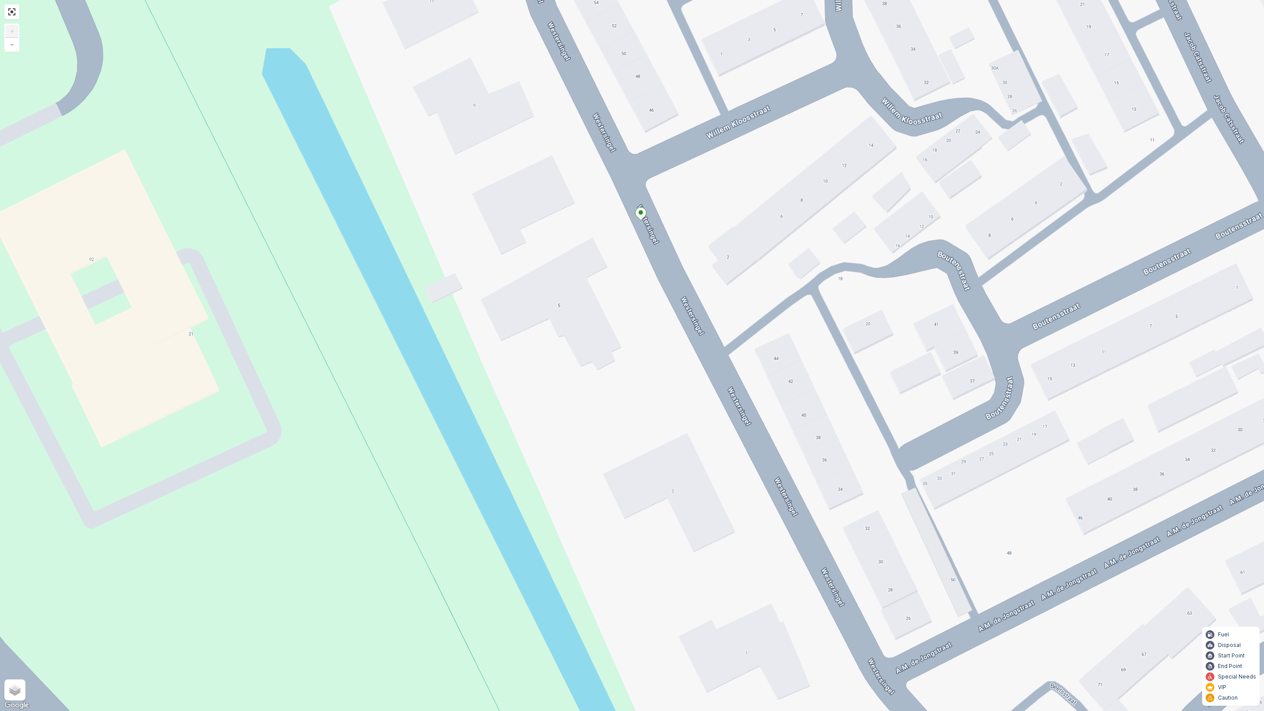
click at [639, 213] on ellipse at bounding box center [640, 212] width 4 height 4
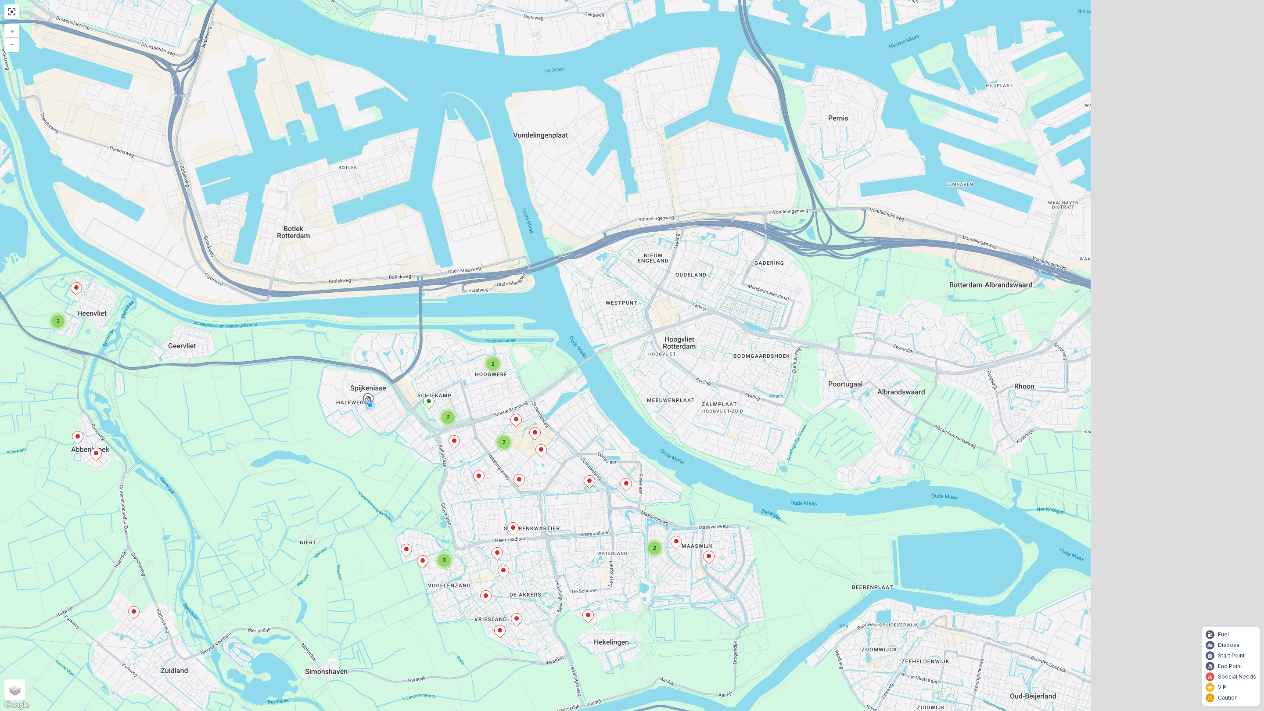
drag, startPoint x: 648, startPoint y: 380, endPoint x: 369, endPoint y: 483, distance: 296.9
click at [369, 483] on div "2 2 2 2 3 2 + − Satellite Roadmap Terrain Hybrid Leaflet Keyboard shortcuts Map…" at bounding box center [632, 355] width 1264 height 711
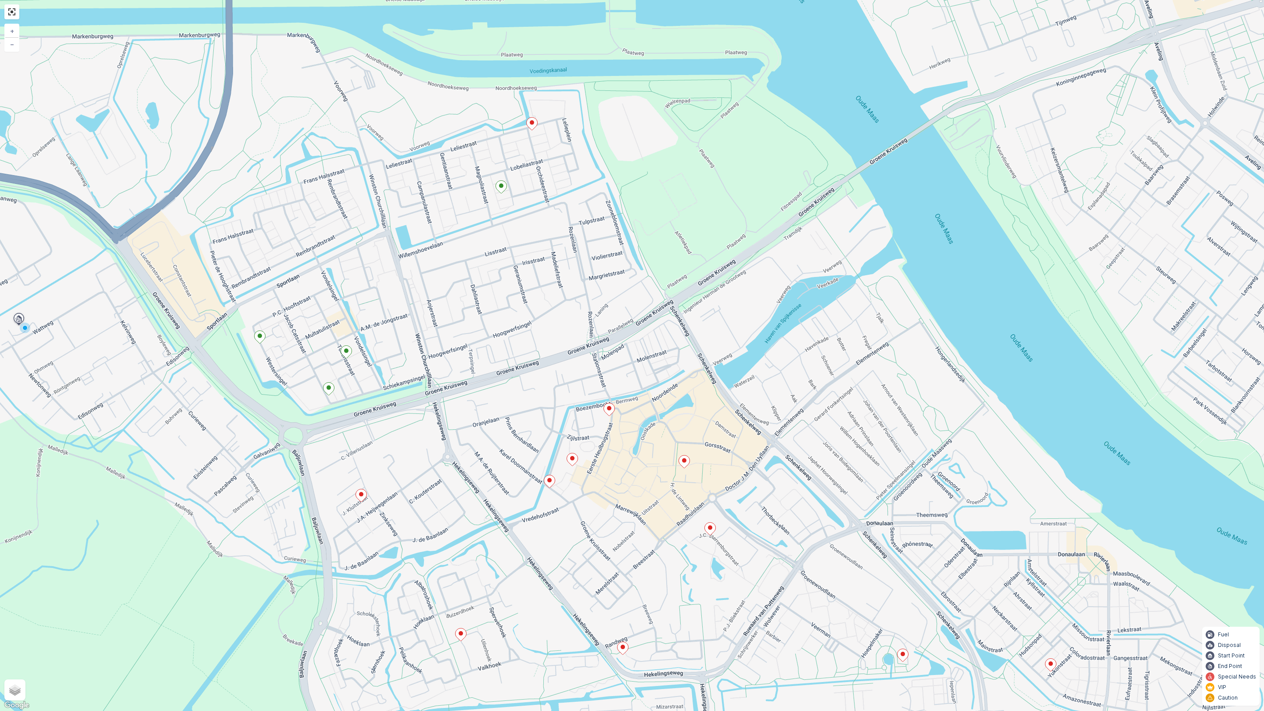
click at [348, 354] on icon at bounding box center [346, 352] width 11 height 13
click at [329, 390] on icon at bounding box center [328, 389] width 11 height 13
click at [502, 186] on ellipse at bounding box center [501, 185] width 4 height 4
click at [609, 409] on ellipse at bounding box center [609, 408] width 4 height 4
click at [569, 466] on div at bounding box center [571, 460] width 11 height 15
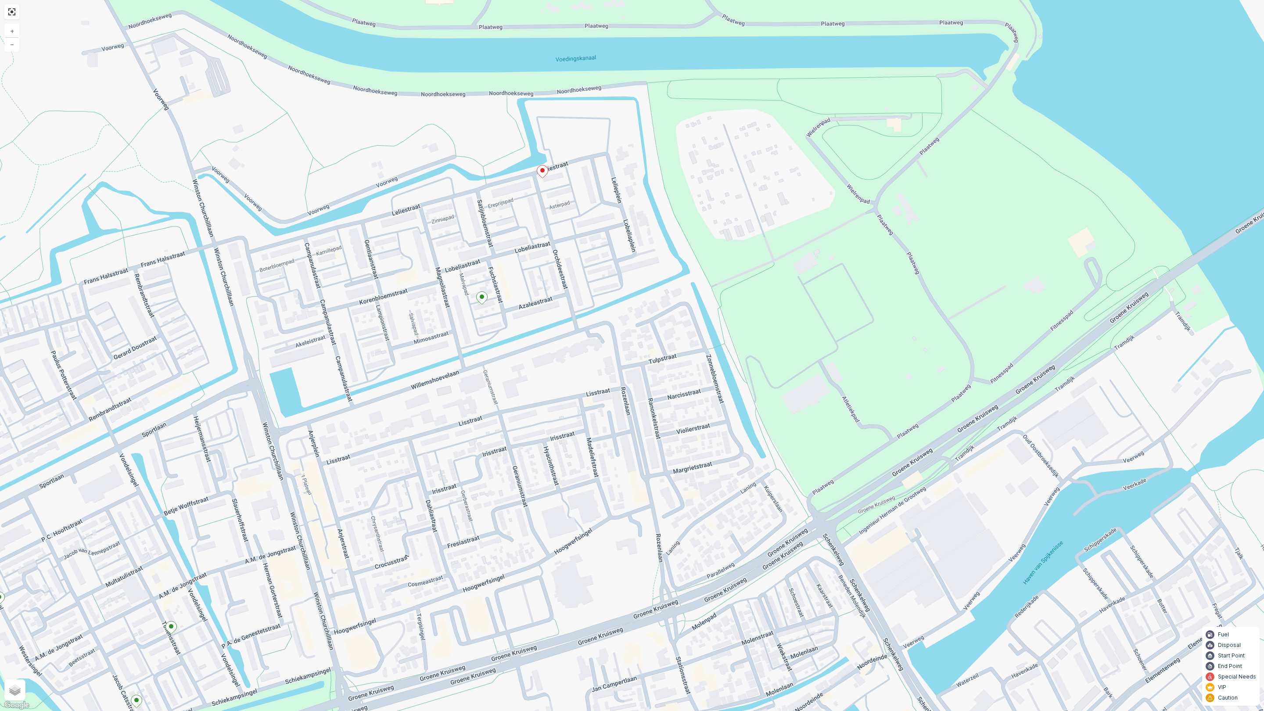
drag, startPoint x: 562, startPoint y: 123, endPoint x: 566, endPoint y: 202, distance: 79.1
click at [566, 202] on div "2 22286970 Status To Doen Service Point Name 3201CZ34 Sequence - ETA - Task Dur…" at bounding box center [632, 355] width 1264 height 711
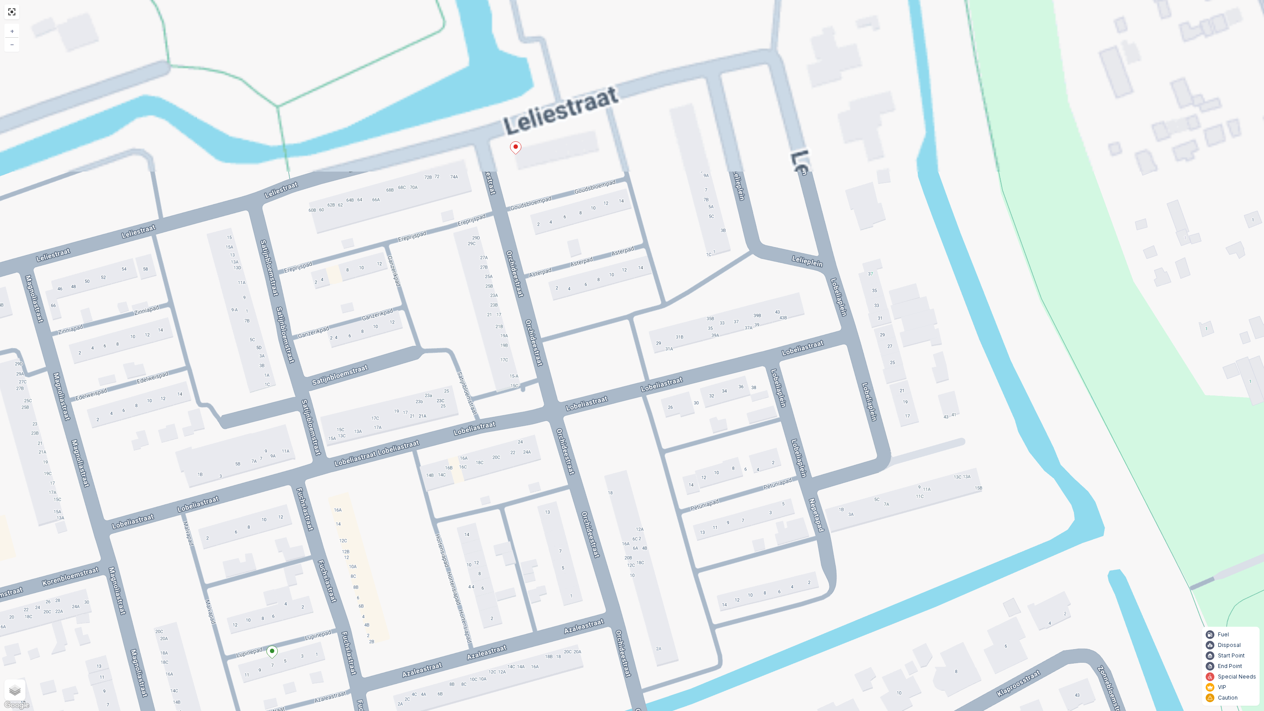
drag, startPoint x: 595, startPoint y: 329, endPoint x: 565, endPoint y: 281, distance: 57.2
click at [603, 420] on div "2 22286970 Status To Doen Service Point Name 3201CZ34 Sequence - ETA - Task Dur…" at bounding box center [632, 355] width 1264 height 711
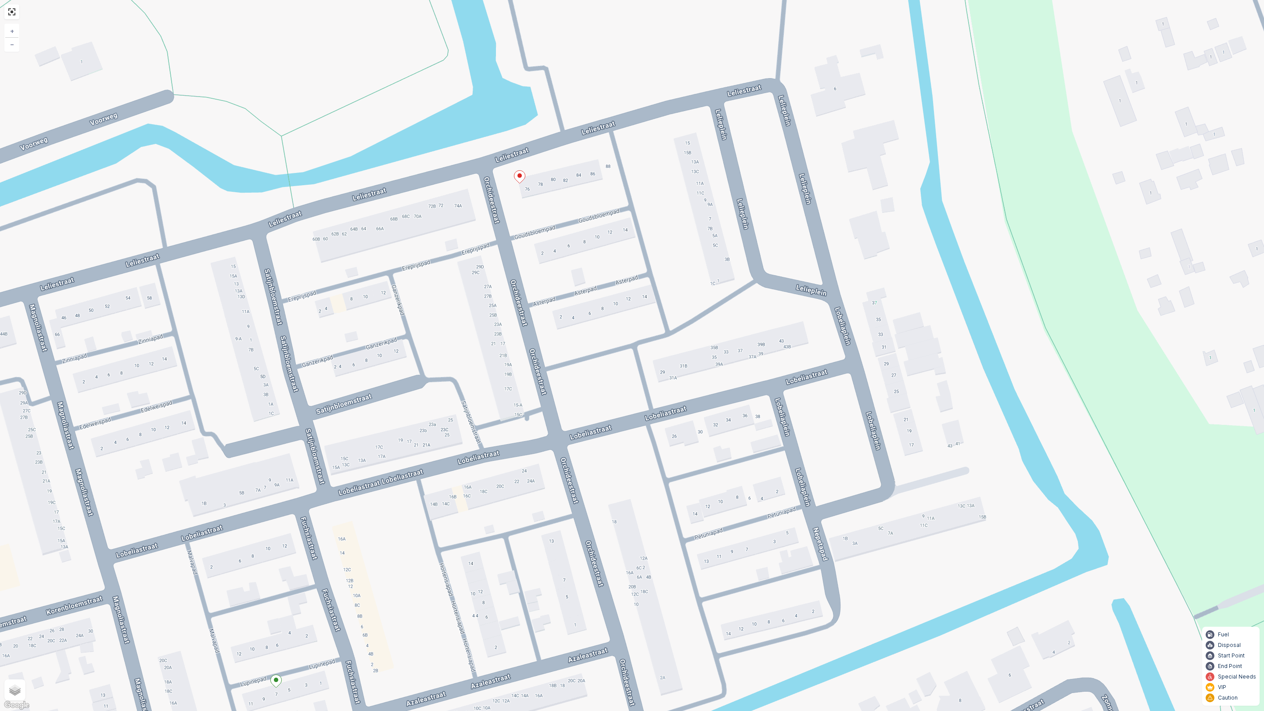
click at [520, 173] on icon at bounding box center [519, 177] width 11 height 13
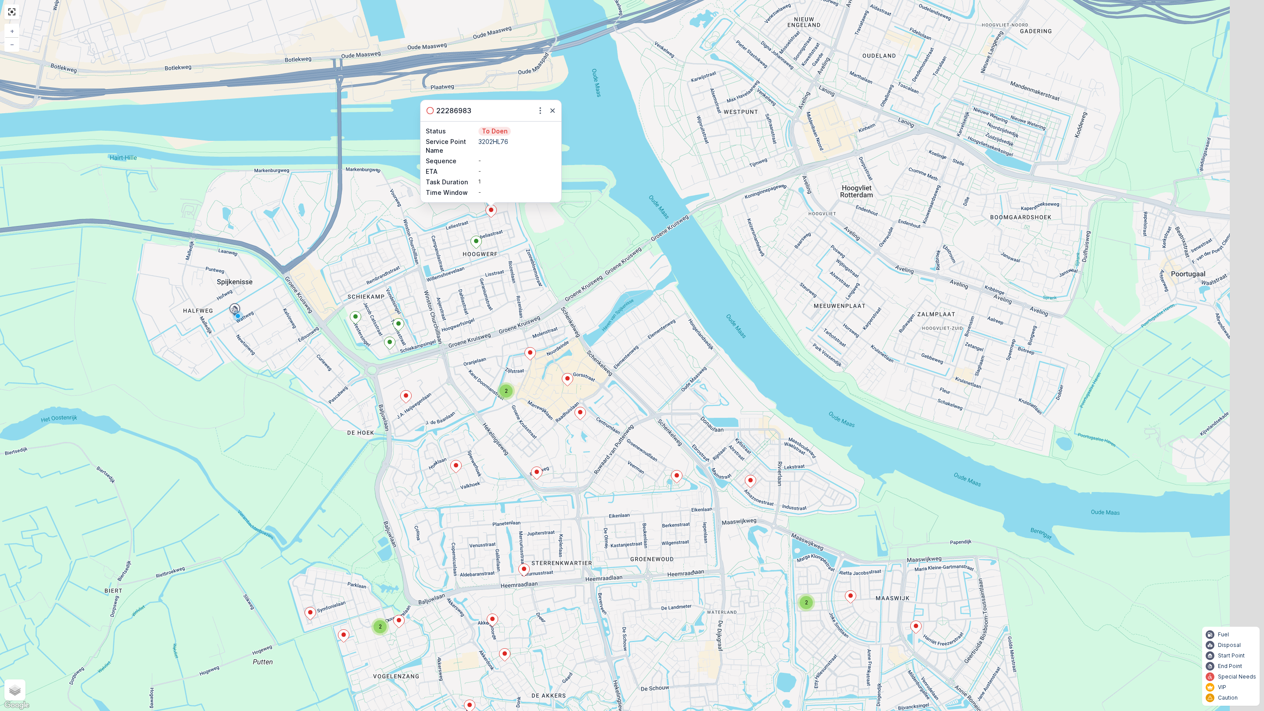
drag, startPoint x: 598, startPoint y: 290, endPoint x: 508, endPoint y: 254, distance: 96.7
click at [508, 254] on div "2 2 2 2 22286983 Status To Doen Service Point Name 3202HL76 Sequence - ETA - Ta…" at bounding box center [632, 355] width 1264 height 711
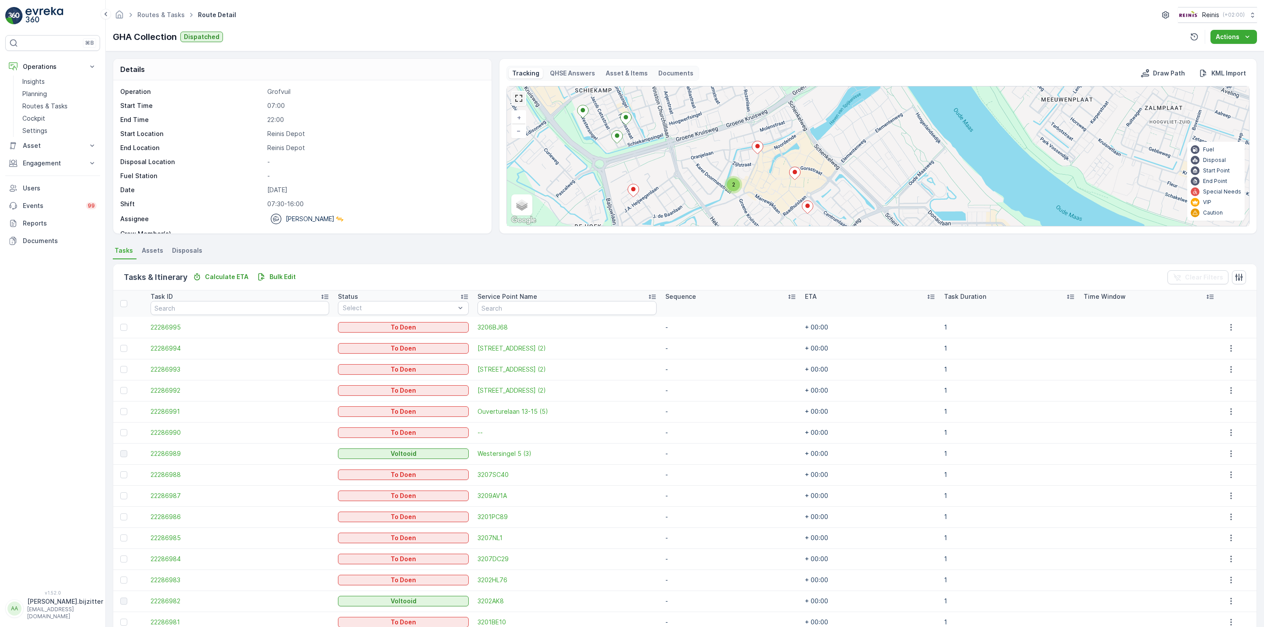
click at [516, 96] on link at bounding box center [518, 98] width 13 height 13
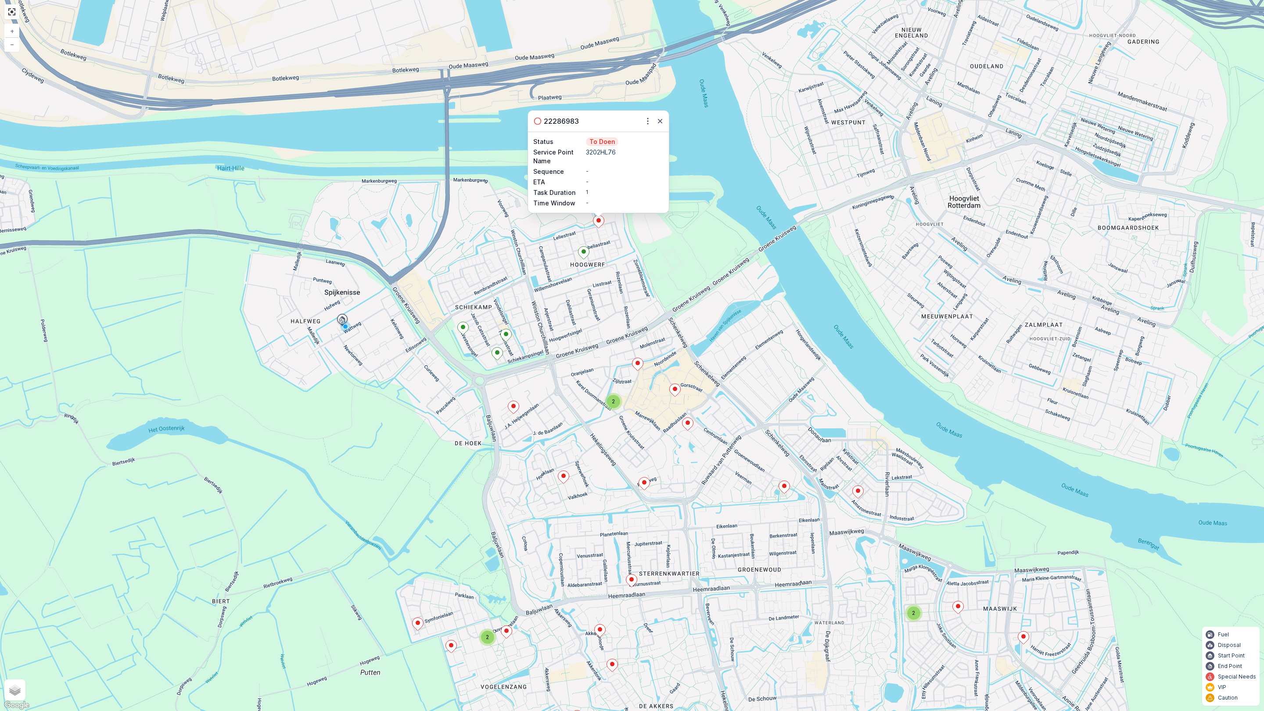
drag, startPoint x: 512, startPoint y: 423, endPoint x: 628, endPoint y: 440, distance: 117.1
click at [628, 440] on div "2 2 2 2 22286983 Status To Doen Service Point Name 3202HL76 Sequence - ETA - Ta…" at bounding box center [632, 355] width 1264 height 711
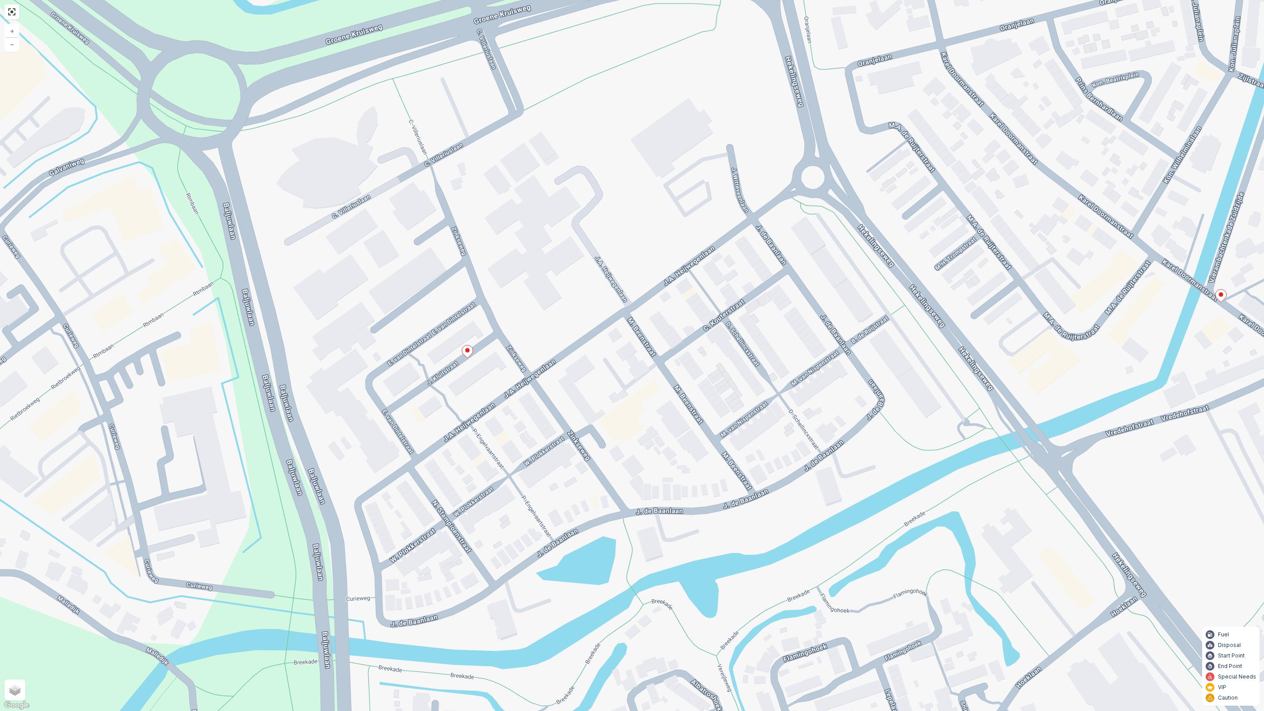
click at [466, 351] on ellipse at bounding box center [467, 350] width 4 height 4
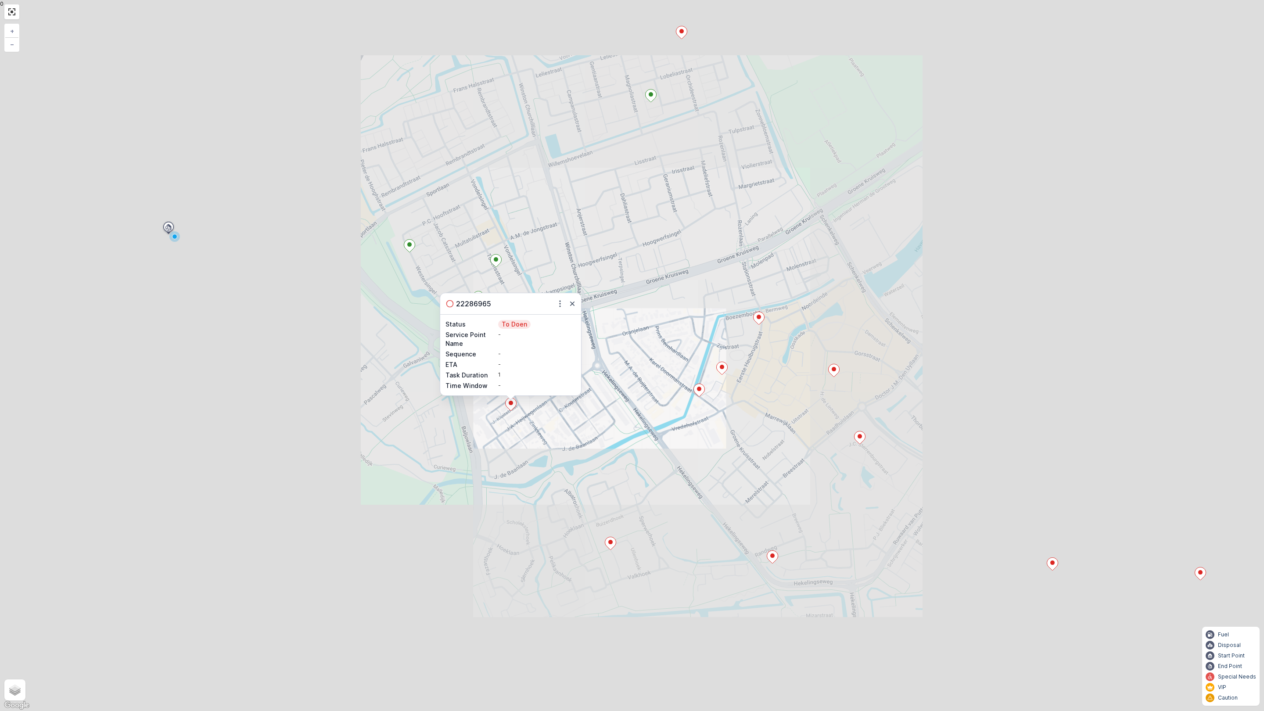
click at [576, 426] on div "2 2 22286965 Status To Doen Service Point Name - Sequence - ETA - Task Duration…" at bounding box center [632, 355] width 1264 height 711
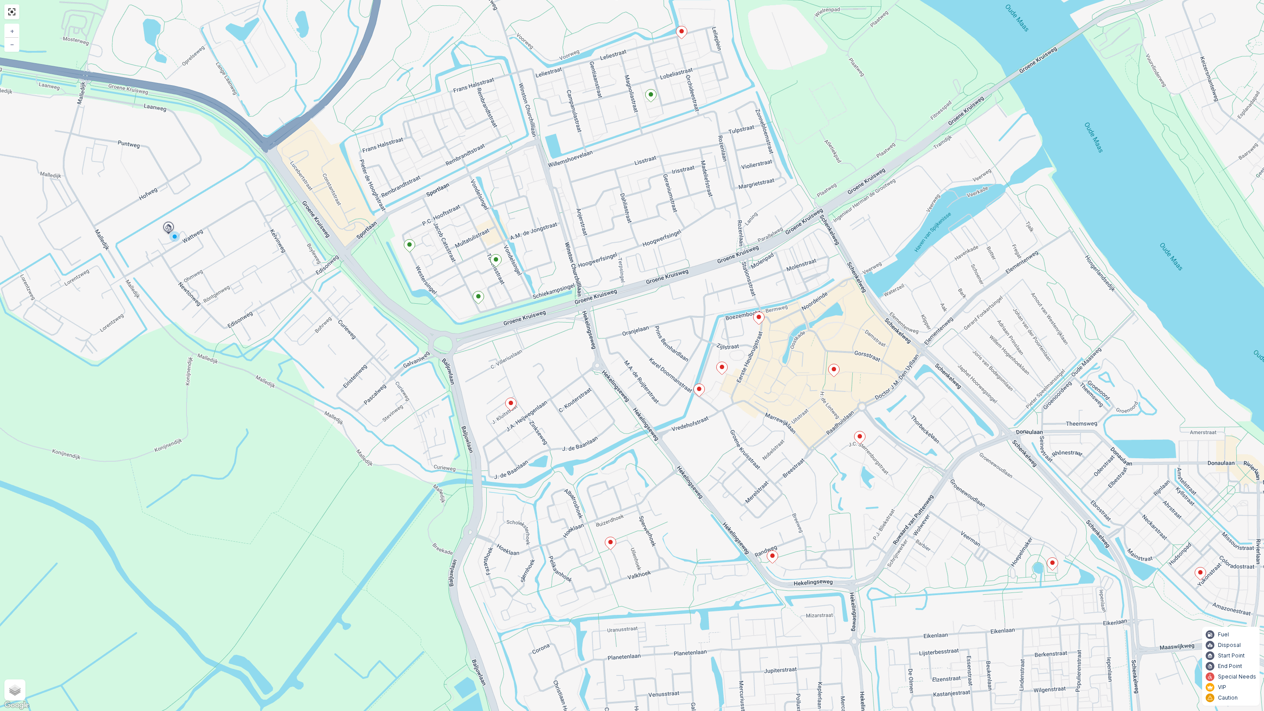
click at [601, 274] on div "2 2 + − Satellite Roadmap Terrain Hybrid Leaflet Keyboard shortcuts Map Data Ma…" at bounding box center [632, 355] width 1264 height 711
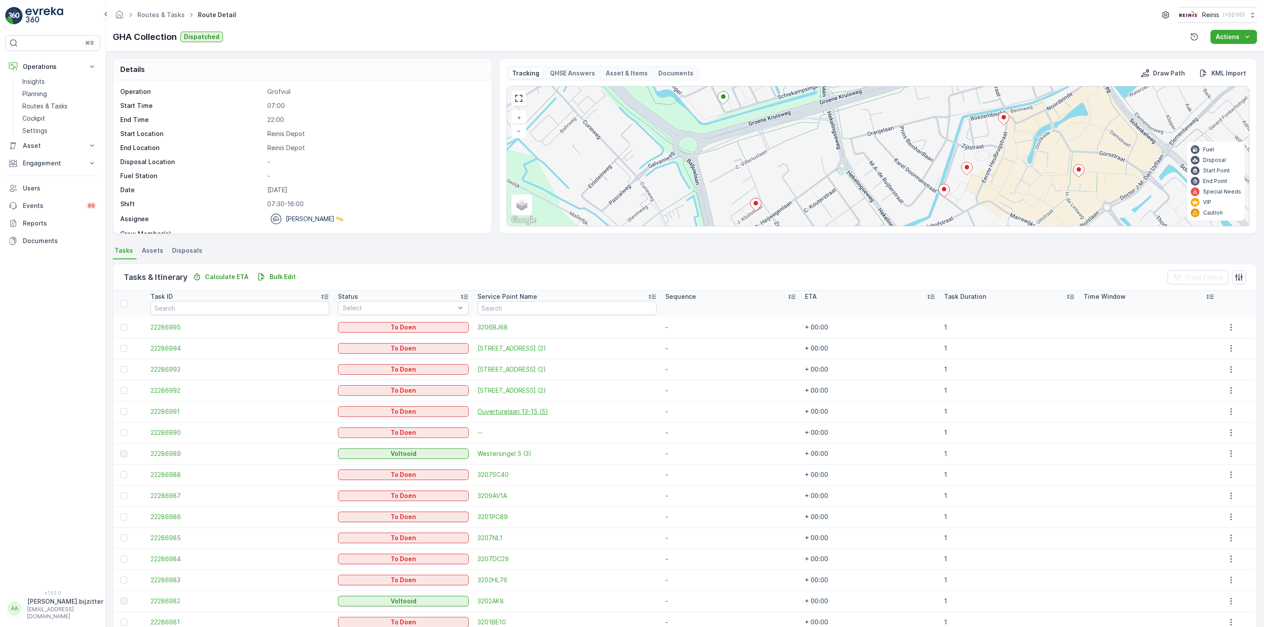
click at [495, 413] on span "Ouverturelaan 13-15 (5)" at bounding box center [566, 411] width 179 height 9
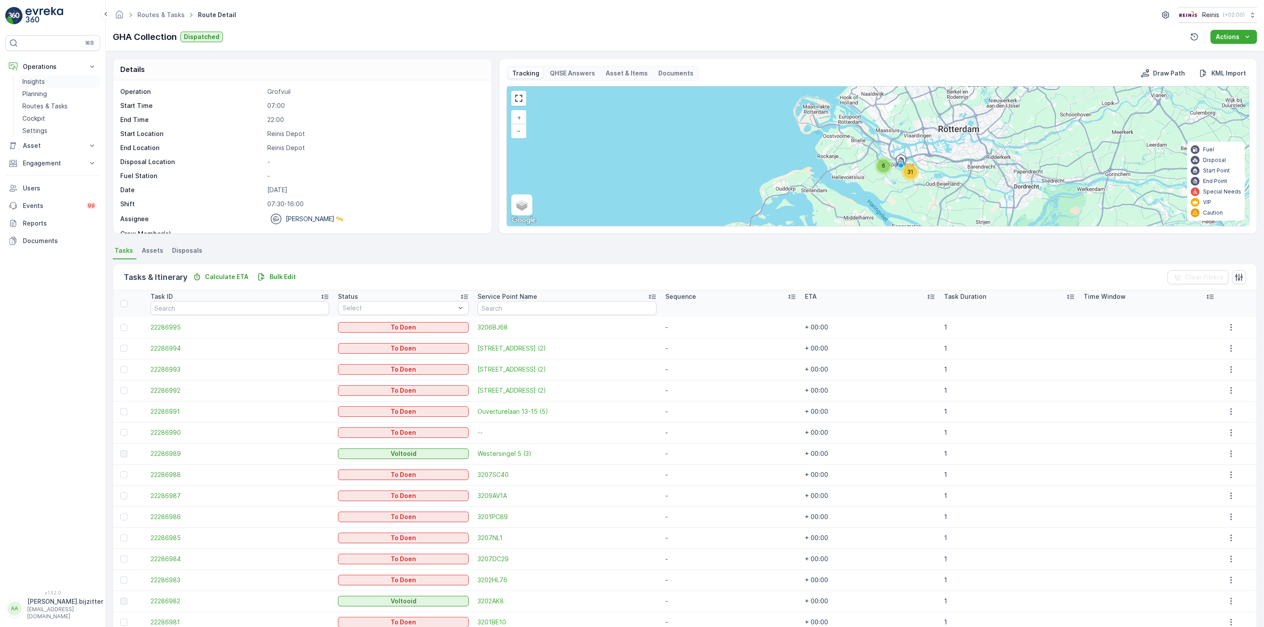
click at [36, 80] on p "Insights" at bounding box center [33, 81] width 22 height 9
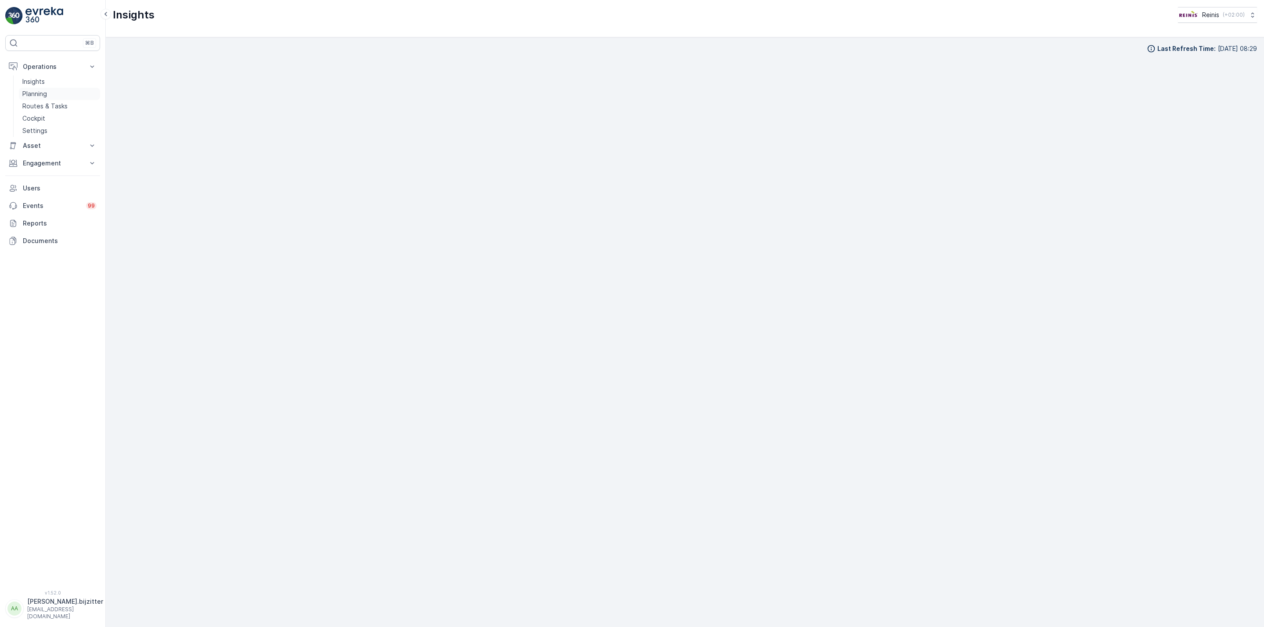
click at [36, 96] on p "Planning" at bounding box center [34, 93] width 25 height 9
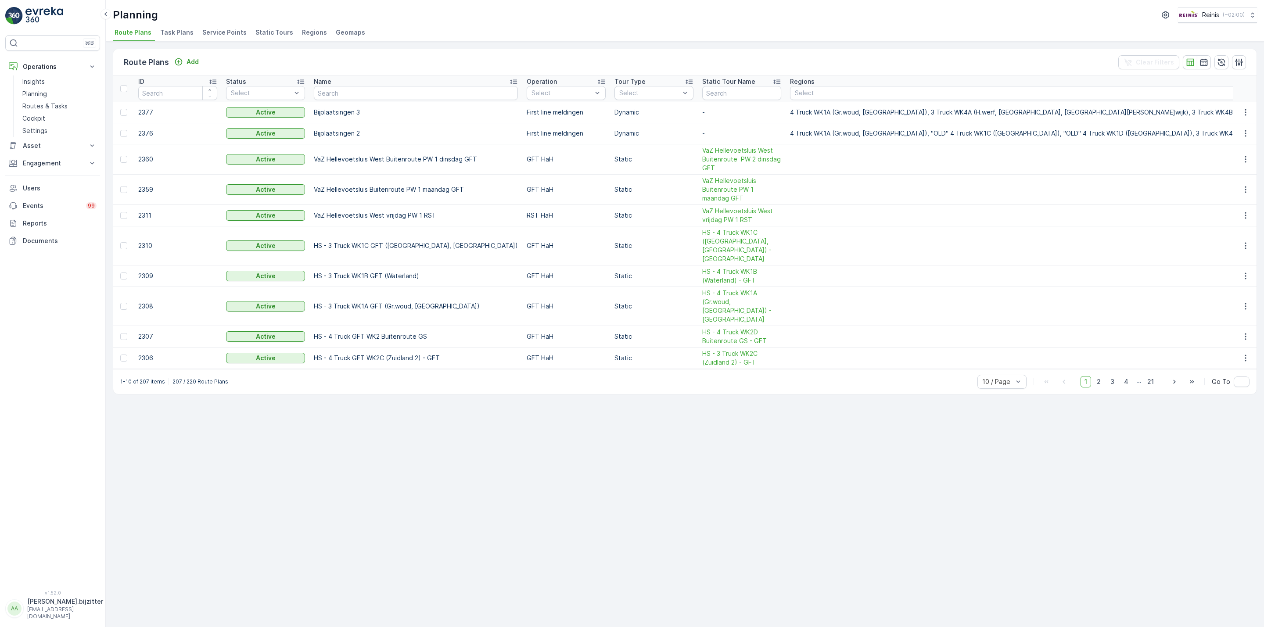
click at [216, 31] on span "Service Points" at bounding box center [224, 32] width 44 height 9
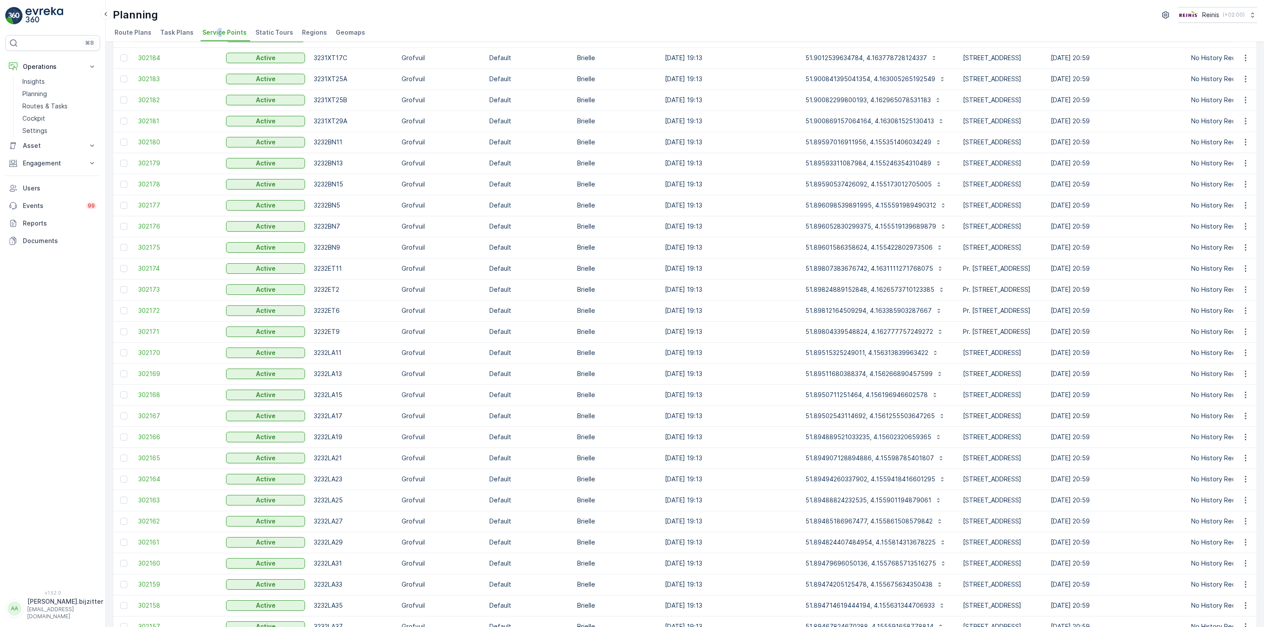
scroll to position [565, 0]
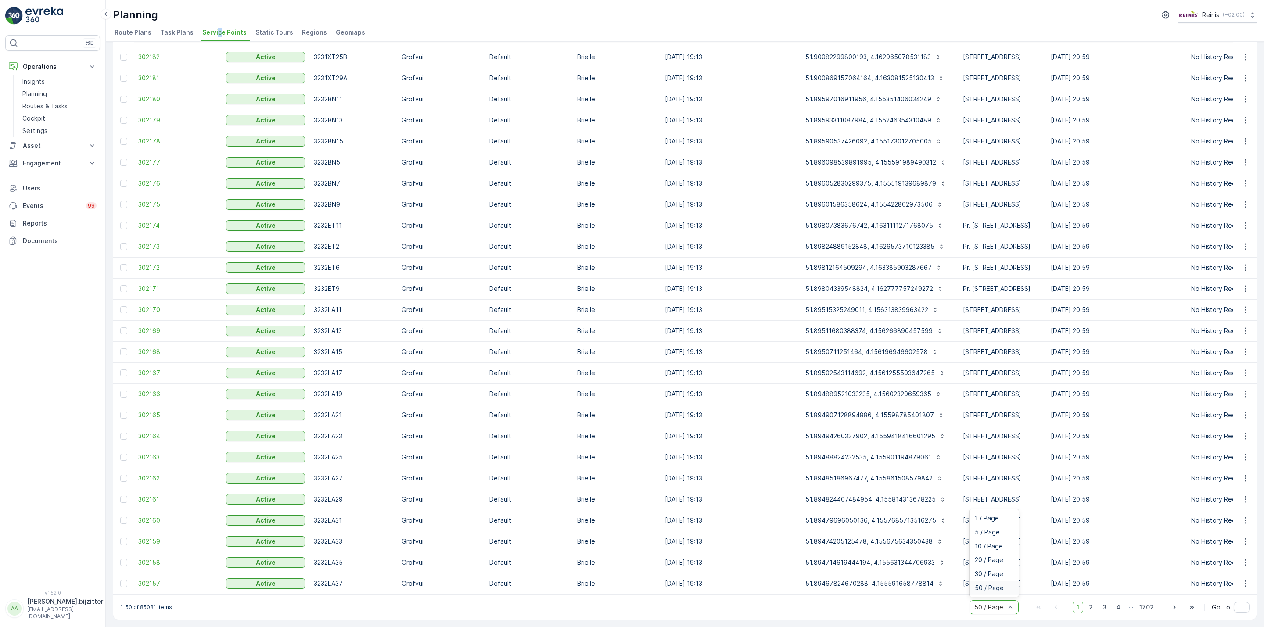
click at [1013, 607] on div "50 / Page" at bounding box center [993, 607] width 49 height 14
click at [988, 559] on span "20 / Page" at bounding box center [988, 559] width 29 height 7
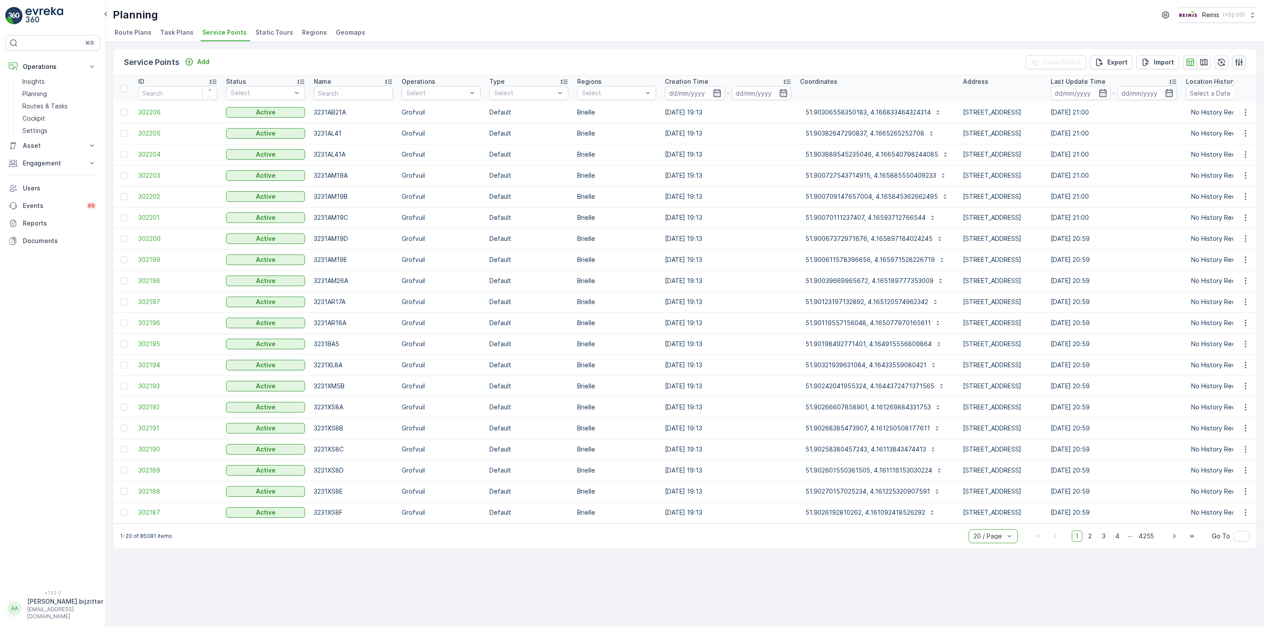
click at [1235, 63] on icon "button" at bounding box center [1238, 61] width 7 height 7
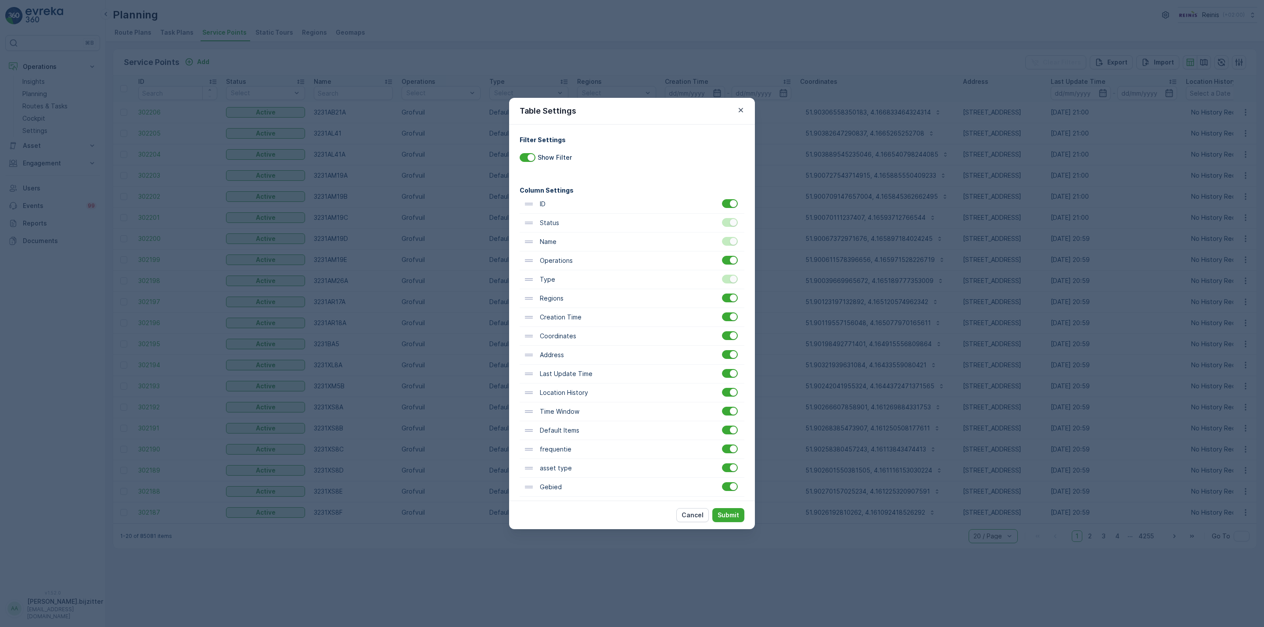
click at [731, 382] on div "Last Update Time" at bounding box center [631, 374] width 225 height 19
click at [733, 400] on div "Location History" at bounding box center [631, 392] width 225 height 19
click at [723, 376] on div at bounding box center [730, 373] width 16 height 9
click at [722, 369] on input "checkbox" at bounding box center [722, 369] width 0 height 0
click at [723, 376] on div at bounding box center [726, 373] width 7 height 7
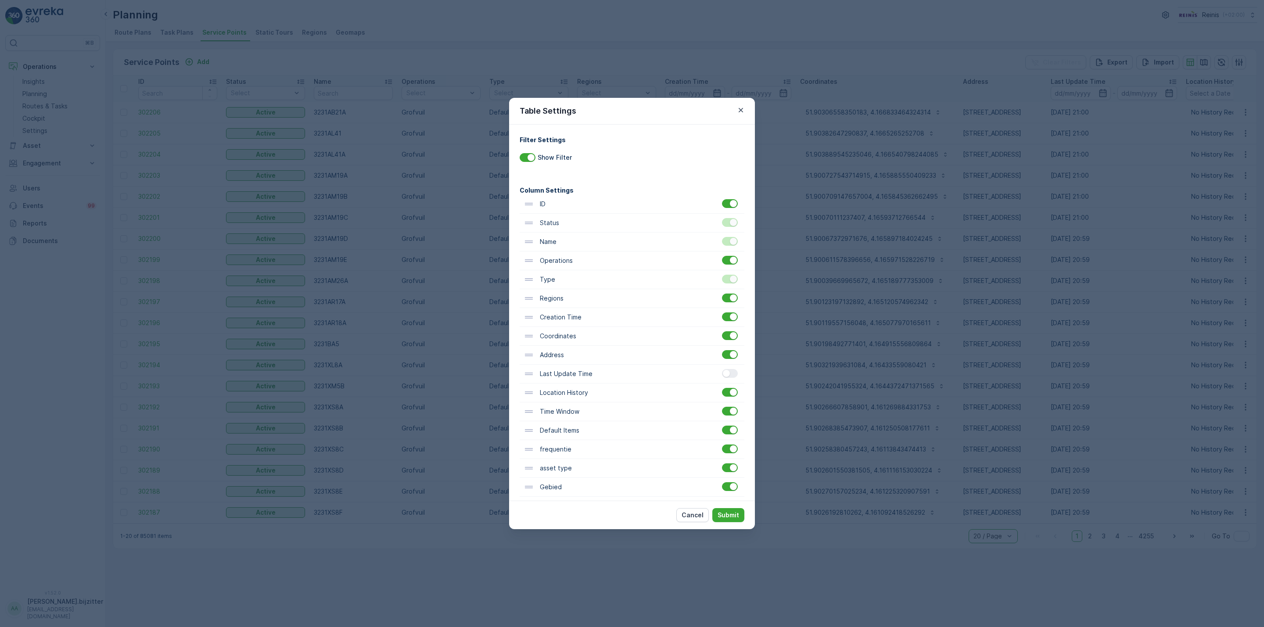
click at [722, 369] on input "checkbox" at bounding box center [722, 369] width 0 height 0
click at [723, 376] on div at bounding box center [730, 373] width 16 height 9
click at [722, 369] on input "checkbox" at bounding box center [722, 369] width 0 height 0
click at [729, 401] on div "Location History" at bounding box center [631, 392] width 225 height 19
click at [733, 377] on div at bounding box center [730, 373] width 16 height 9
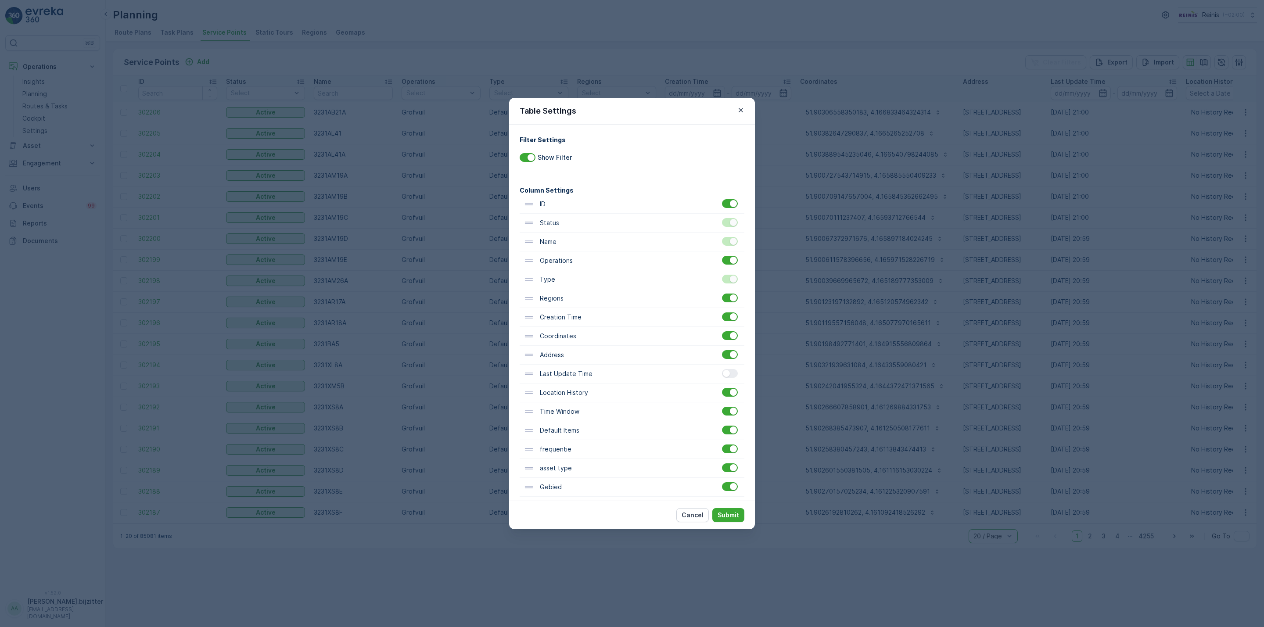
click at [722, 369] on input "checkbox" at bounding box center [722, 369] width 0 height 0
click at [728, 453] on div at bounding box center [730, 448] width 16 height 9
click at [722, 444] on input "checkbox" at bounding box center [722, 444] width 0 height 0
click at [731, 440] on div "Default Items" at bounding box center [631, 430] width 225 height 19
click at [729, 435] on div at bounding box center [731, 431] width 18 height 10
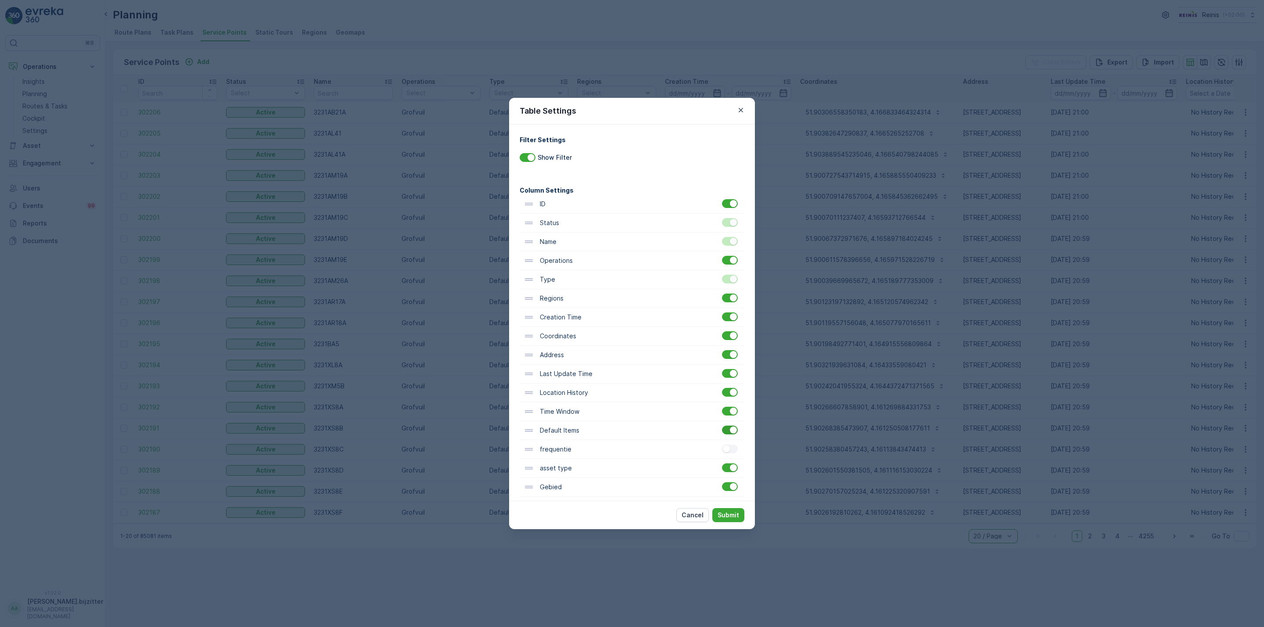
click at [730, 433] on div at bounding box center [733, 429] width 7 height 7
click at [722, 426] on input "checkbox" at bounding box center [722, 426] width 0 height 0
click at [727, 510] on button "Submit" at bounding box center [728, 515] width 32 height 14
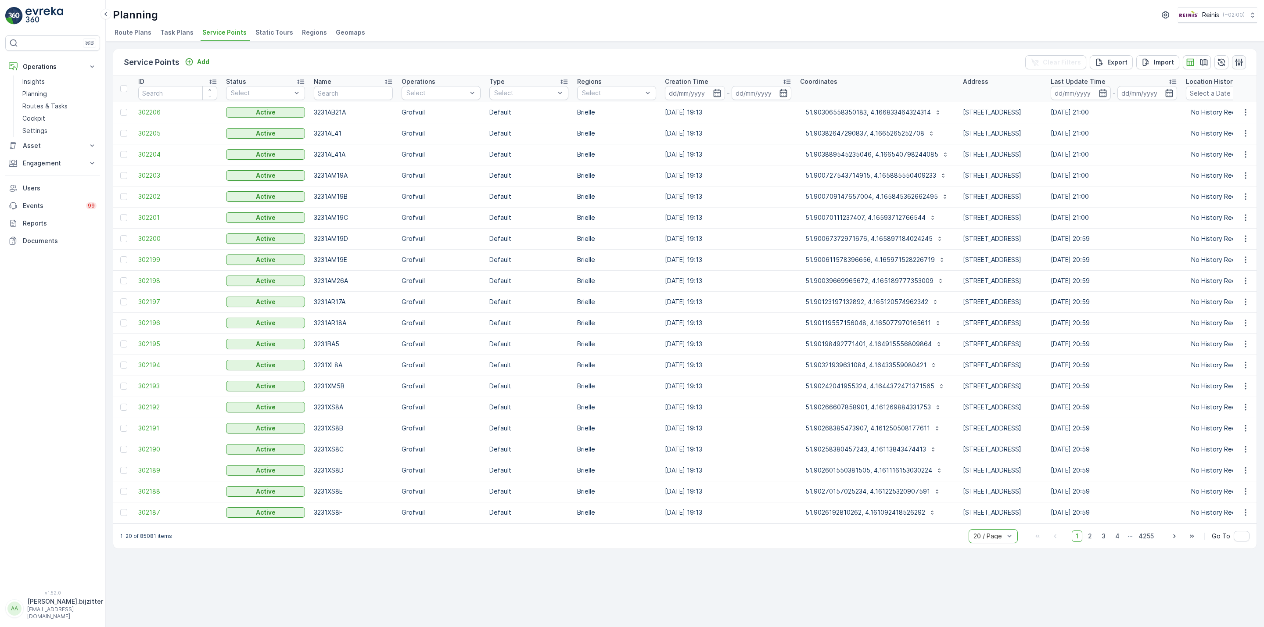
click at [1240, 61] on icon "button" at bounding box center [1238, 61] width 7 height 7
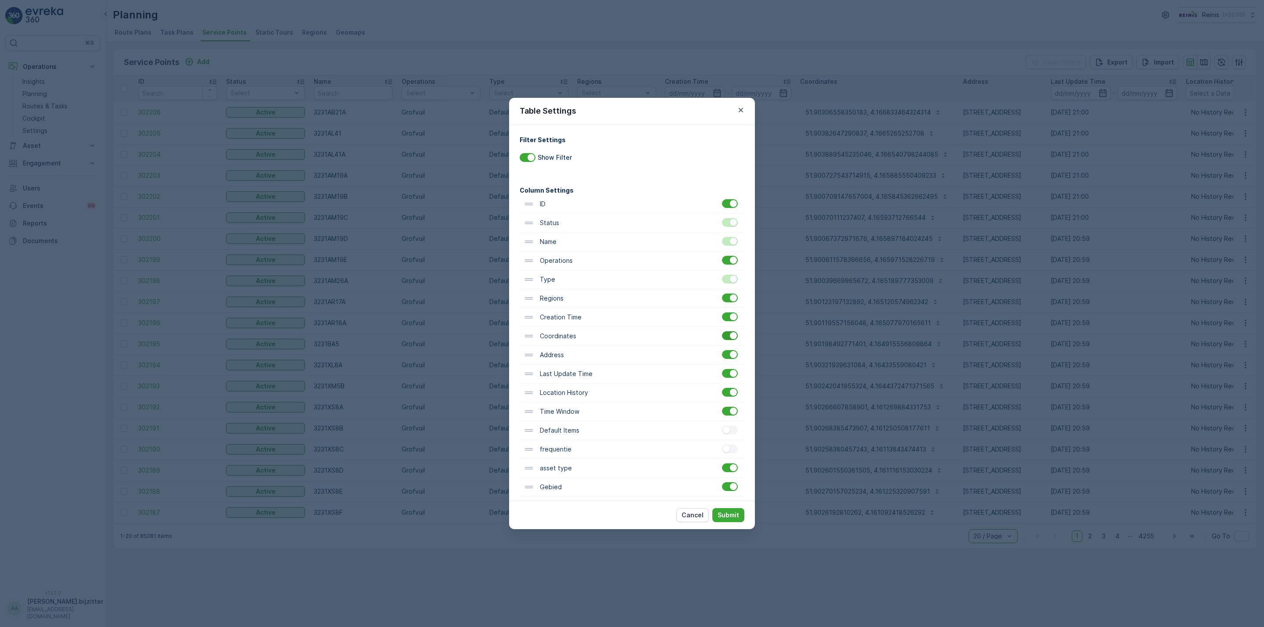
click at [732, 340] on div at bounding box center [730, 335] width 16 height 9
click at [722, 331] on input "checkbox" at bounding box center [722, 331] width 0 height 0
click at [727, 515] on p "Submit" at bounding box center [727, 515] width 21 height 9
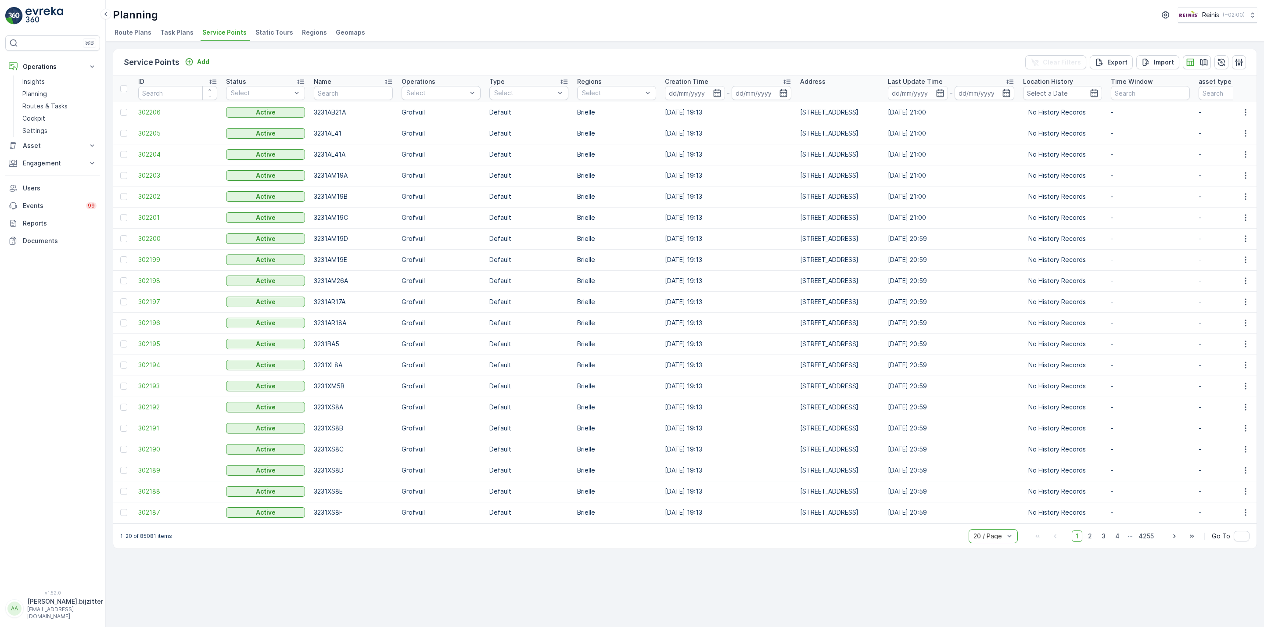
click at [753, 367] on td "06.10.2025 19:13" at bounding box center [727, 364] width 135 height 21
click at [43, 158] on button "Engagement" at bounding box center [52, 163] width 95 height 18
click at [36, 227] on p "Orders" at bounding box center [32, 227] width 20 height 9
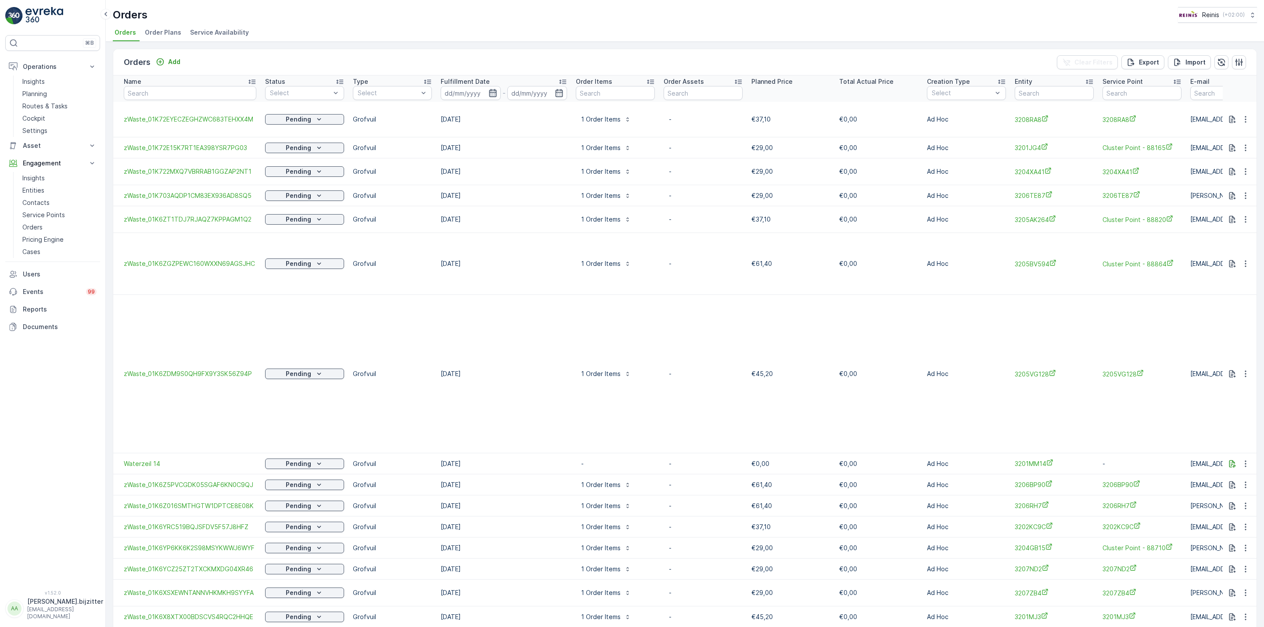
click at [495, 90] on icon "button" at bounding box center [492, 93] width 9 height 9
click at [582, 162] on div "9" at bounding box center [581, 165] width 14 height 14
type input "[DATE]"
click at [582, 162] on div "9" at bounding box center [581, 165] width 14 height 14
type input "[DATE]"
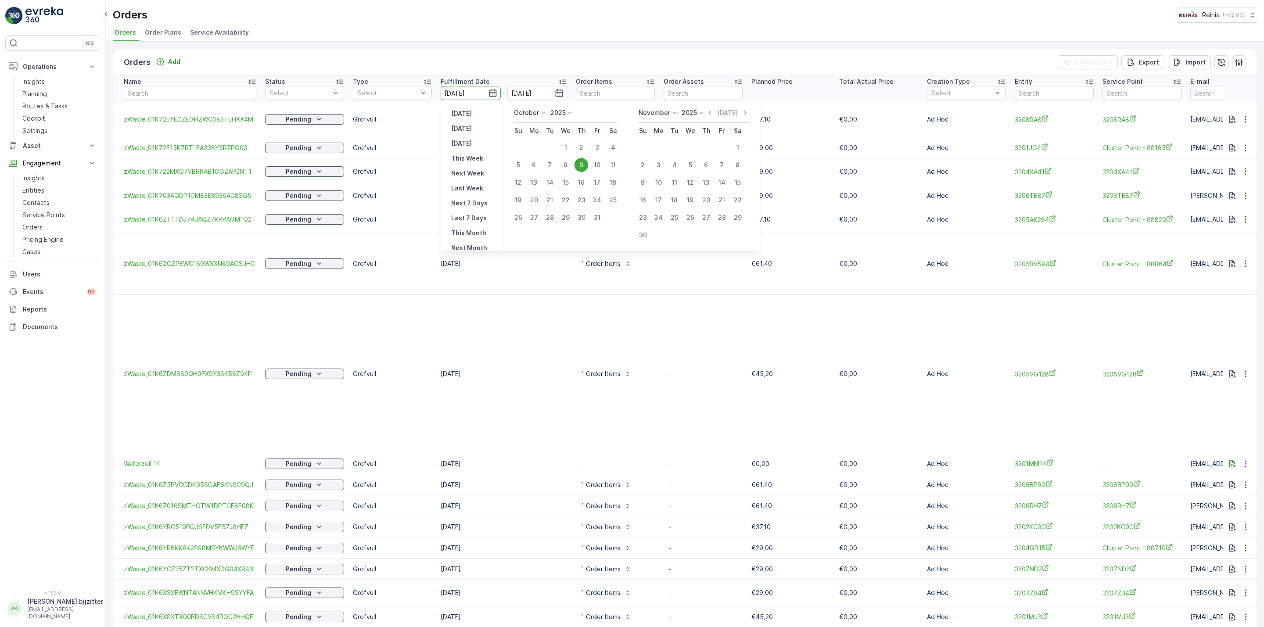
click at [582, 162] on div "9" at bounding box center [581, 165] width 14 height 14
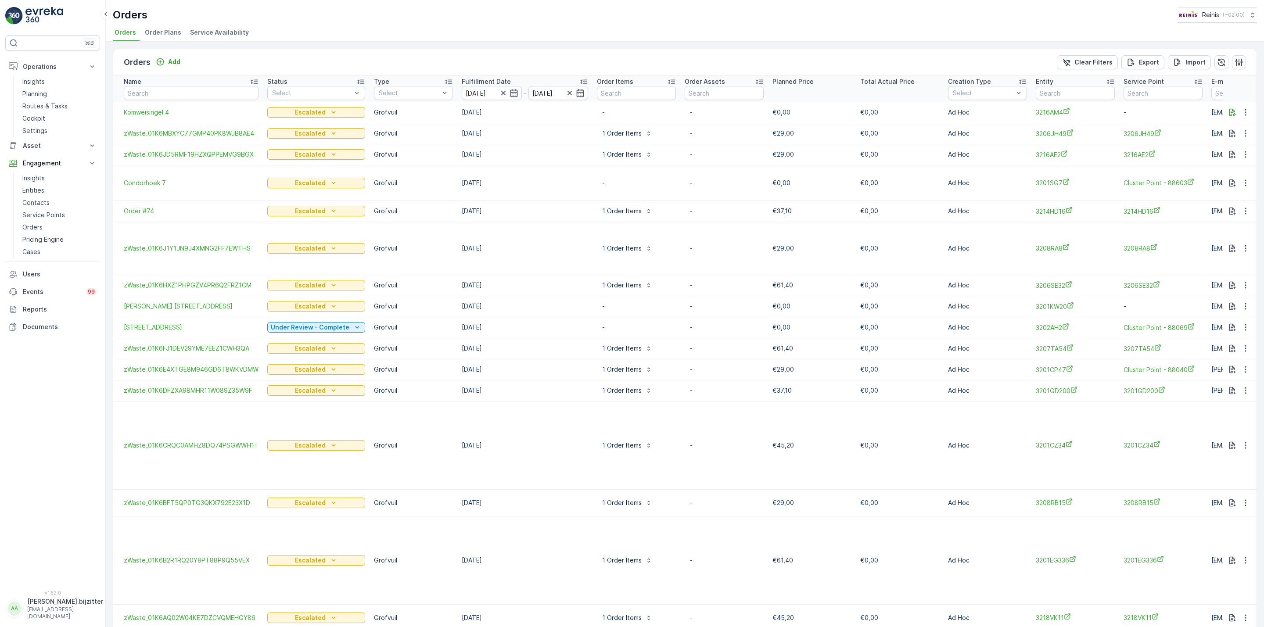
click at [1263, 131] on div "Orders Add Clear Filters Export Import Name Status Select Type Select Fulfillme…" at bounding box center [685, 334] width 1158 height 585
click at [501, 94] on icon "button" at bounding box center [503, 93] width 4 height 4
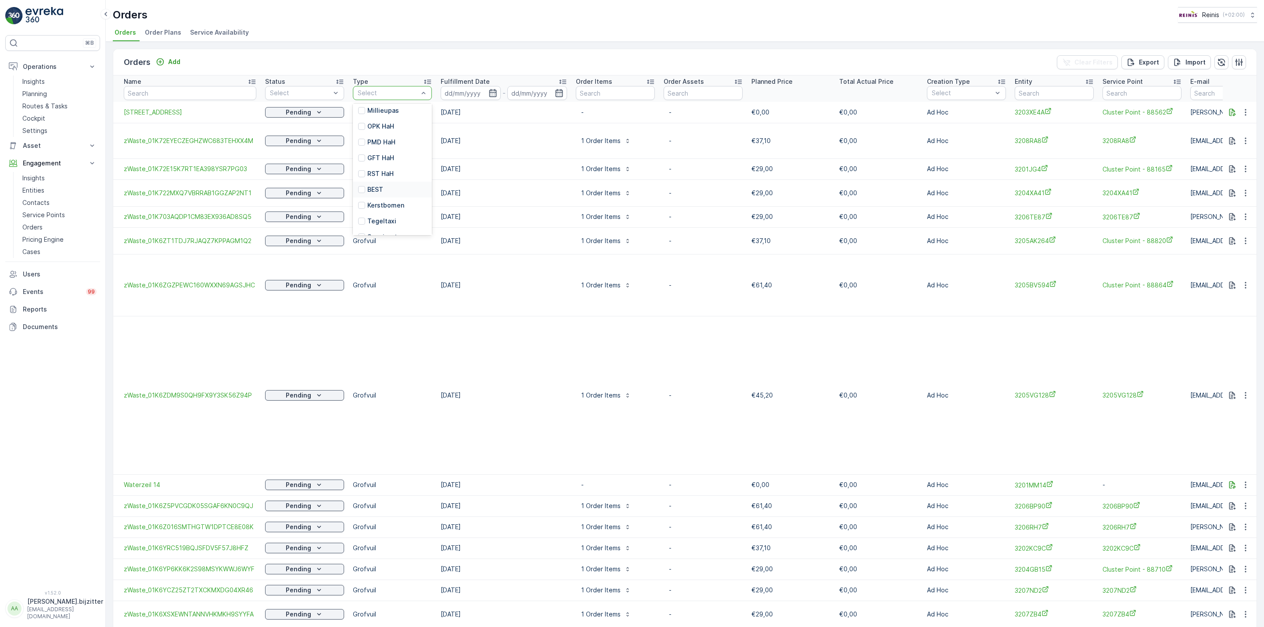
scroll to position [108, 0]
click at [382, 178] on p "Tegeltaxi" at bounding box center [381, 178] width 29 height 9
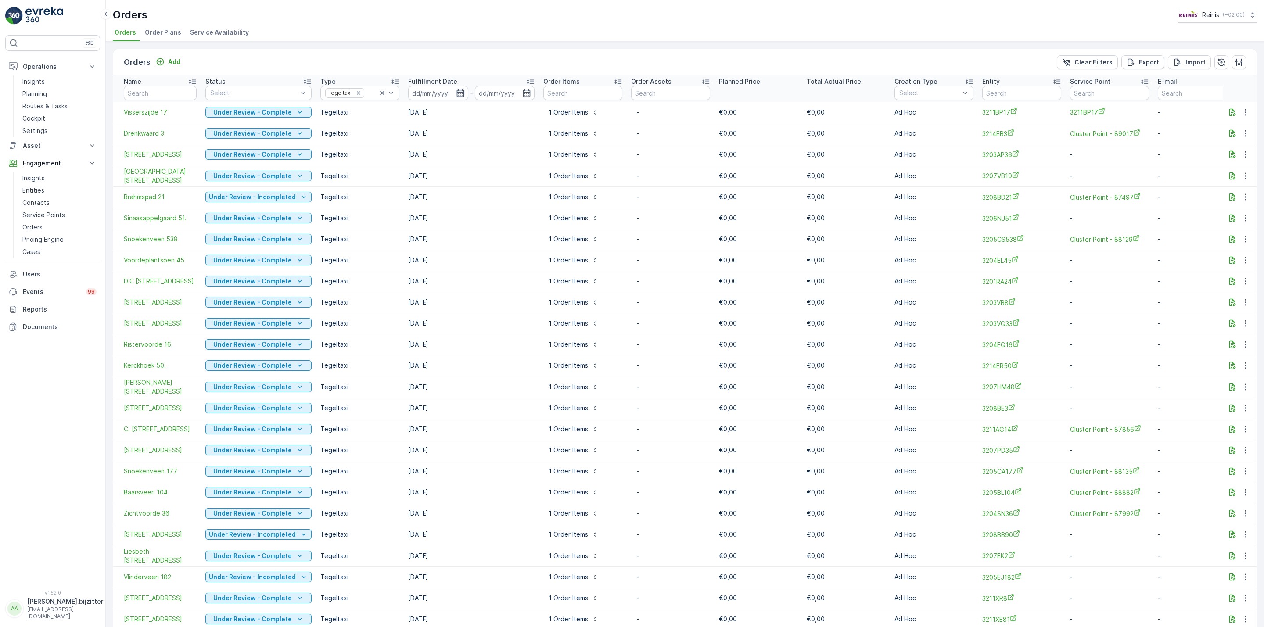
drag, startPoint x: 458, startPoint y: 95, endPoint x: 454, endPoint y: 95, distance: 4.4
click at [457, 95] on icon "button" at bounding box center [460, 93] width 9 height 9
click at [482, 216] on div "26" at bounding box center [484, 218] width 14 height 14
type input "26.10.2025"
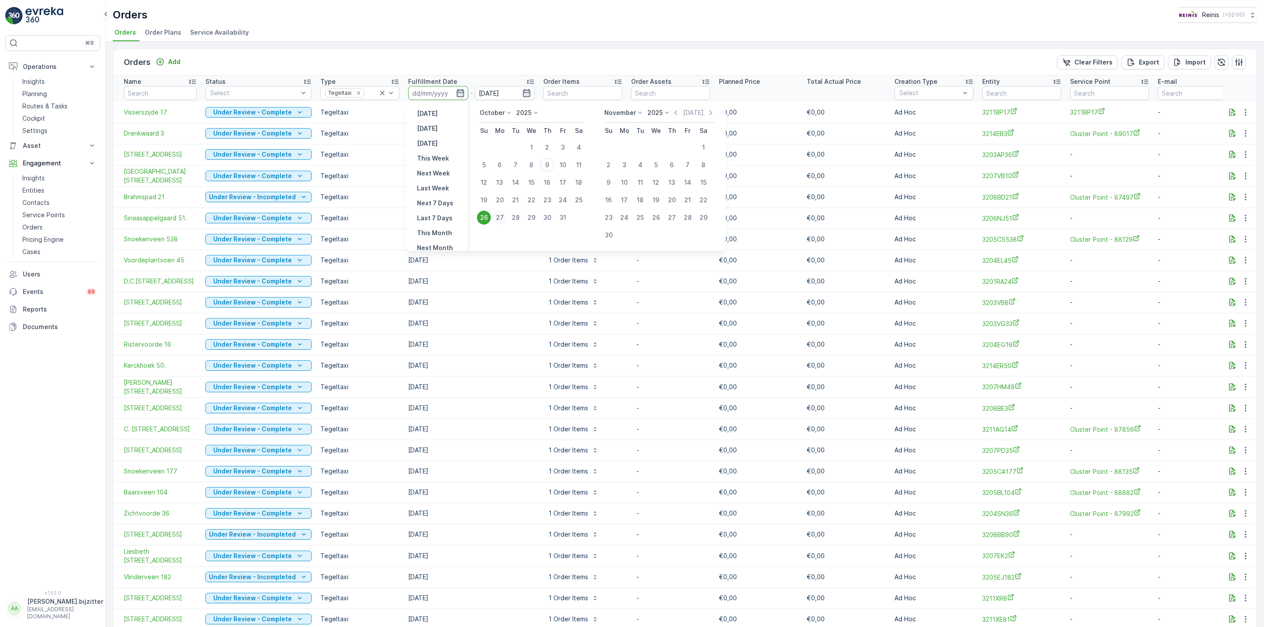
click at [499, 218] on div "27" at bounding box center [500, 218] width 14 height 14
type input "27.10.2025"
click at [497, 218] on div "27" at bounding box center [500, 218] width 14 height 14
type input "27.10.2025"
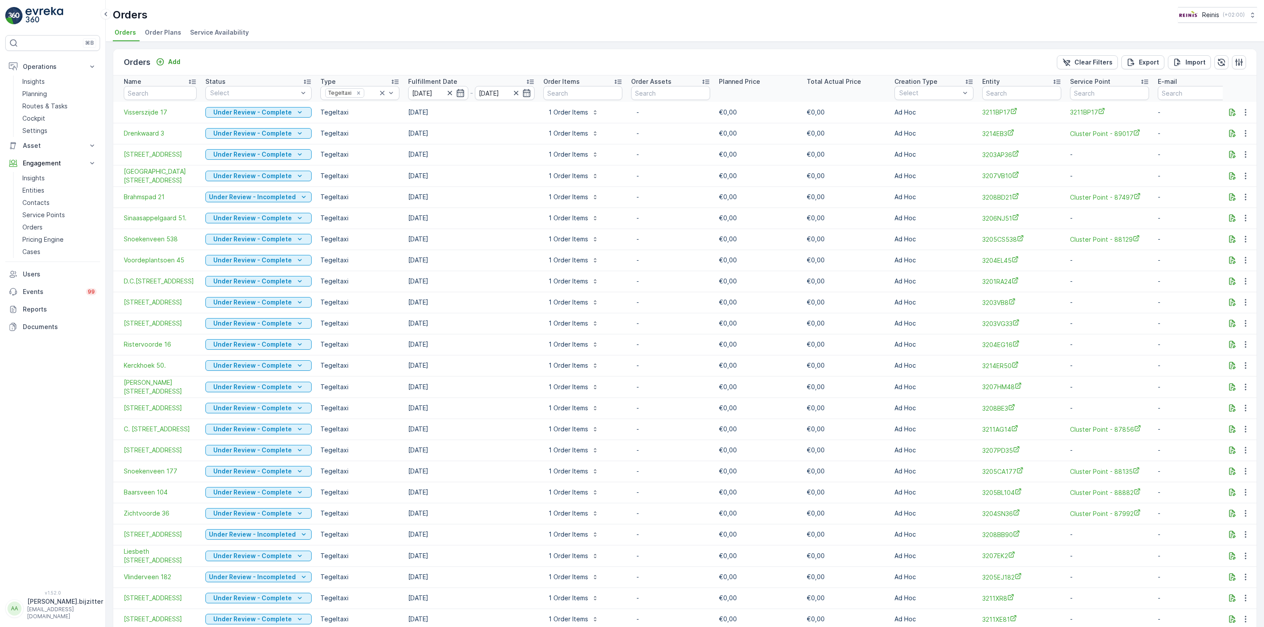
click at [497, 218] on td "16.06.2025" at bounding box center [471, 218] width 135 height 21
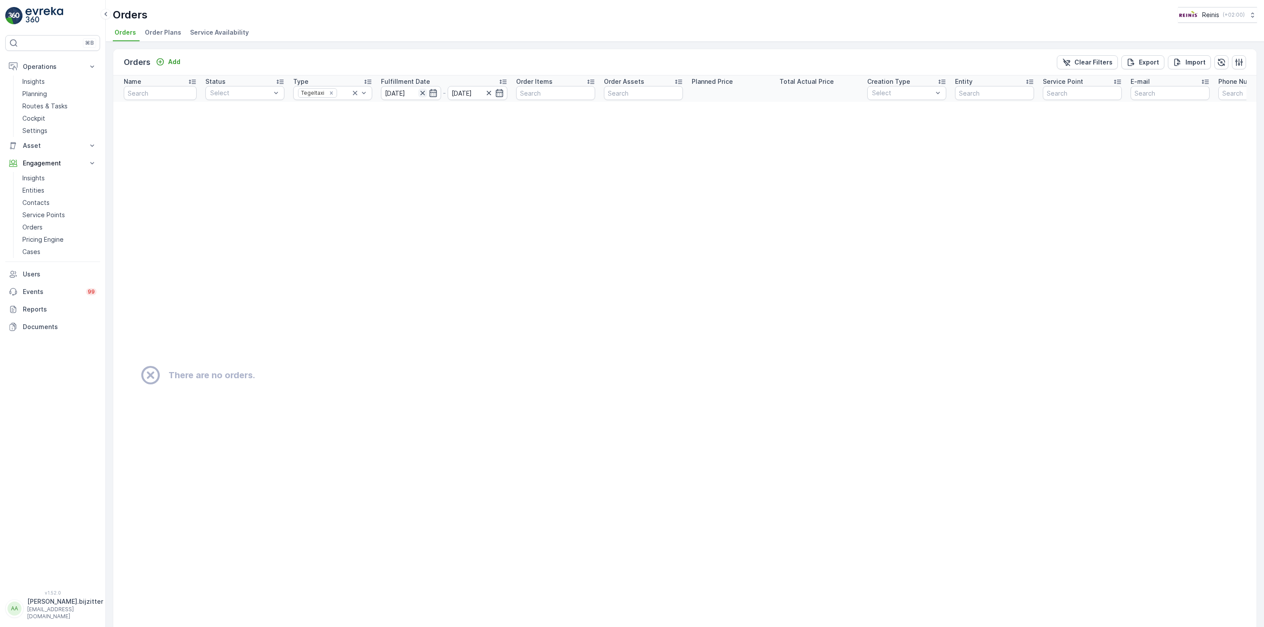
click at [420, 93] on icon "button" at bounding box center [422, 93] width 9 height 9
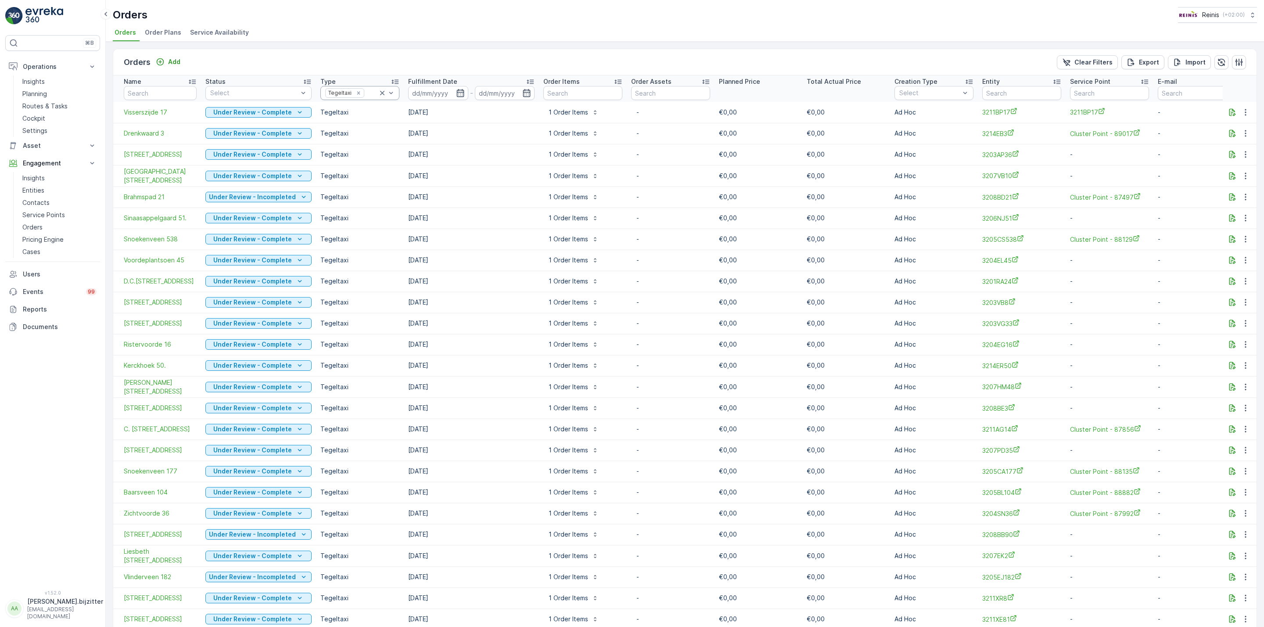
click at [380, 93] on icon at bounding box center [382, 93] width 4 height 4
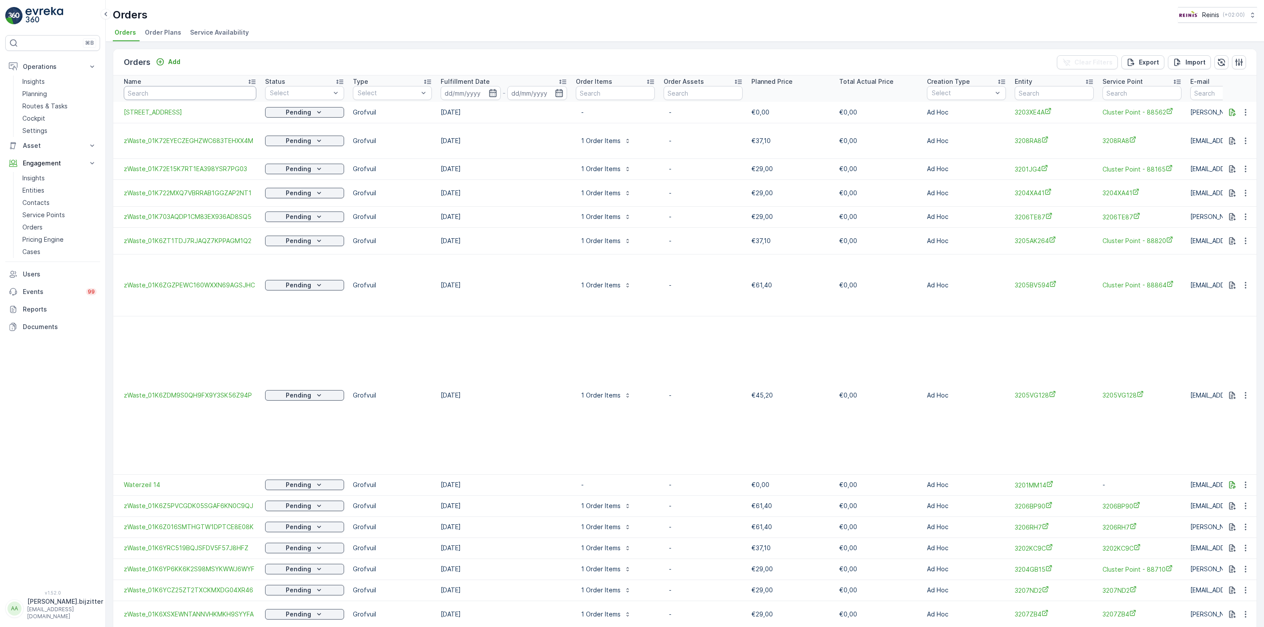
click at [229, 95] on input "text" at bounding box center [190, 93] width 132 height 14
type input "jkj"
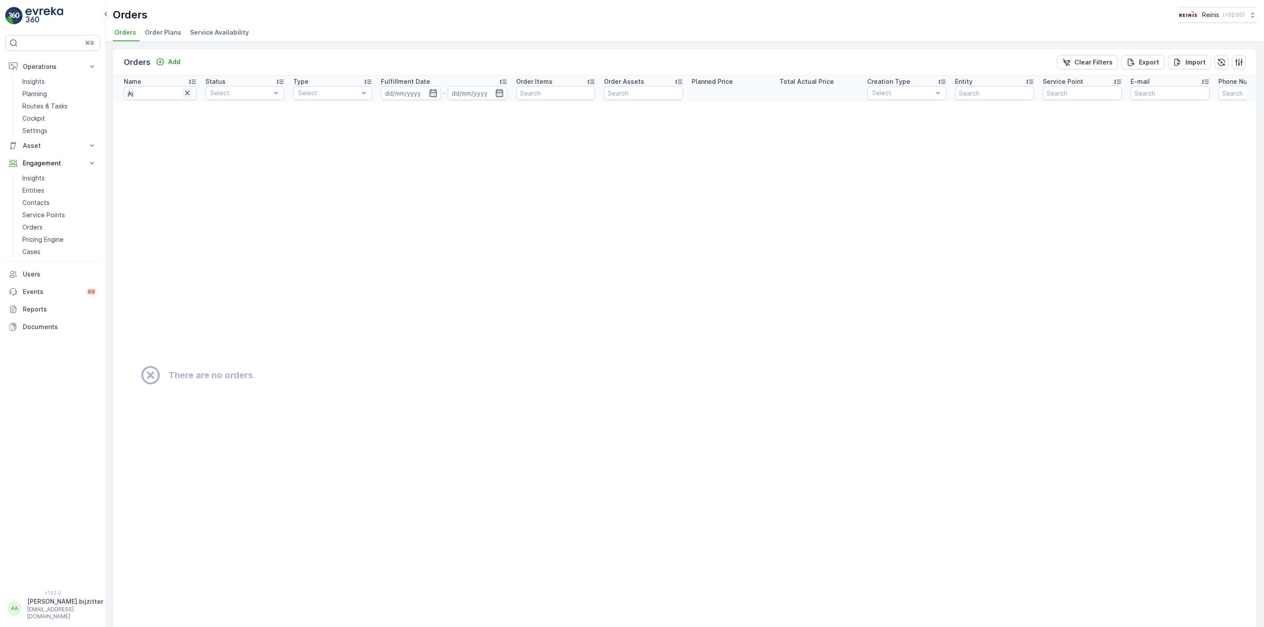
click at [186, 94] on icon "button" at bounding box center [187, 93] width 9 height 9
